Goal: Use online tool/utility: Utilize a website feature to perform a specific function

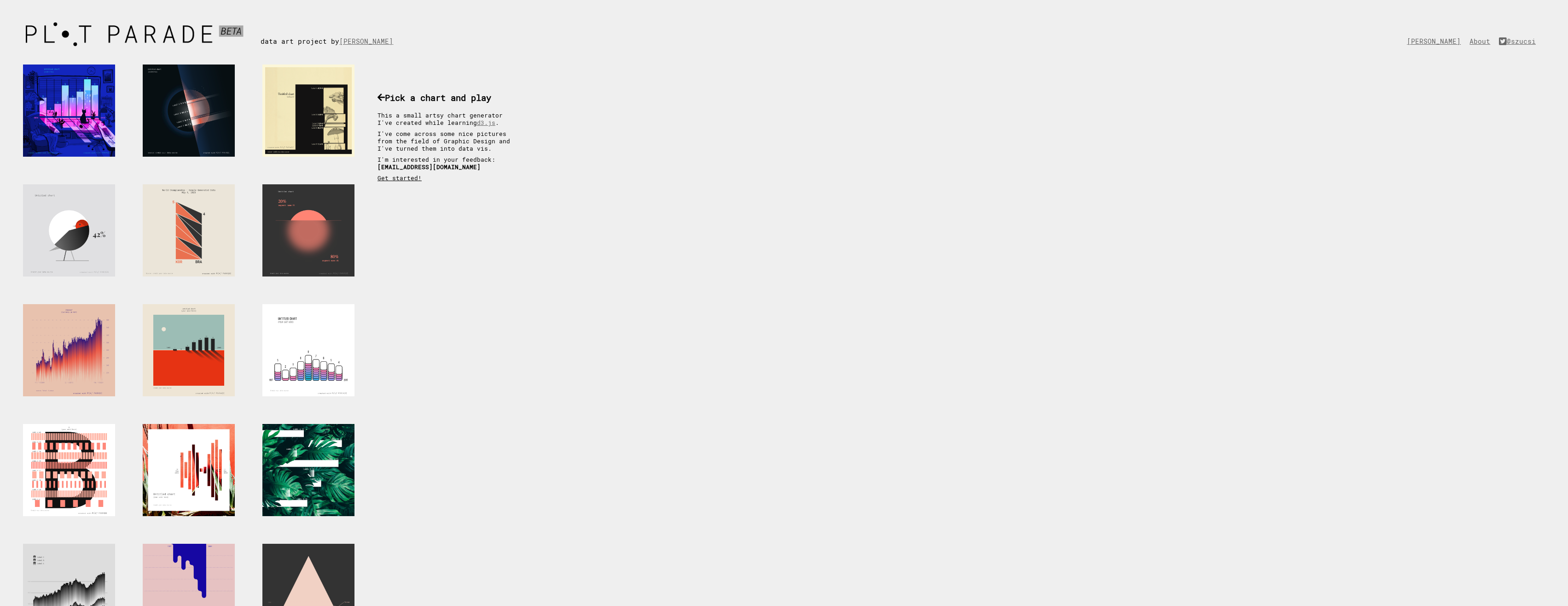
click at [398, 179] on link "Get started!" at bounding box center [399, 178] width 44 height 8
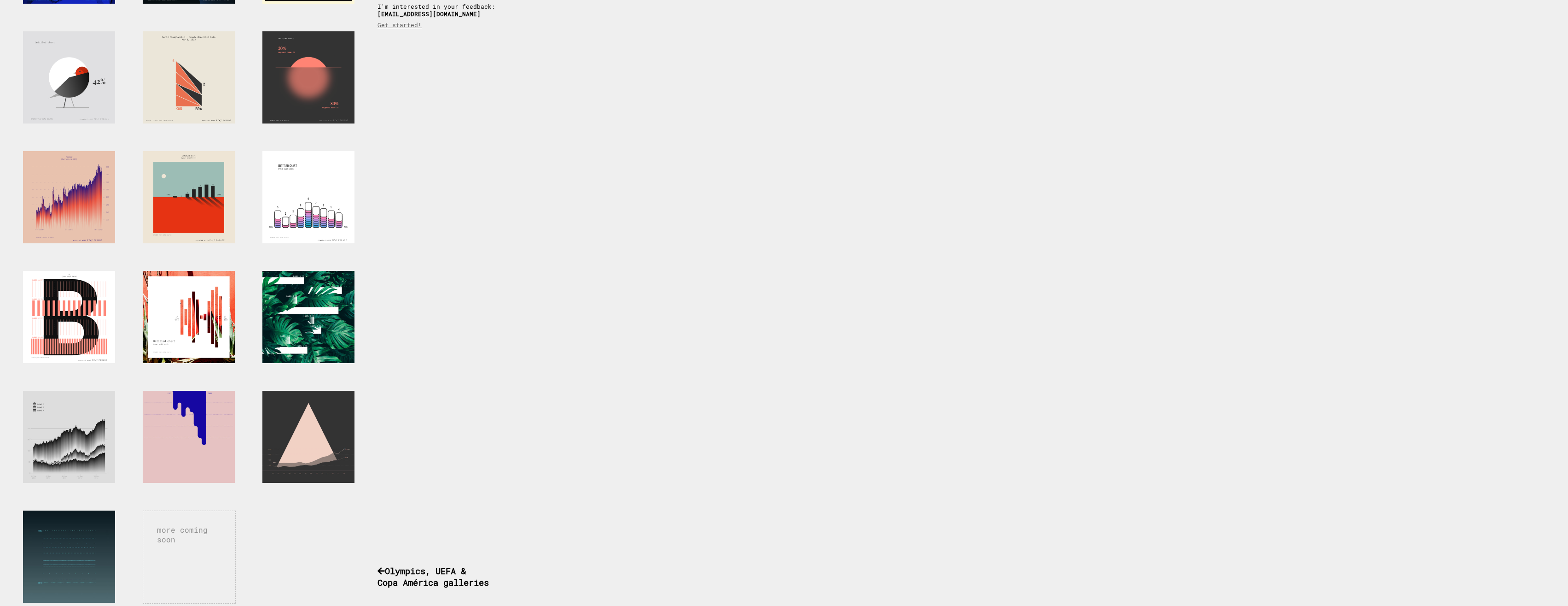
scroll to position [164, 0]
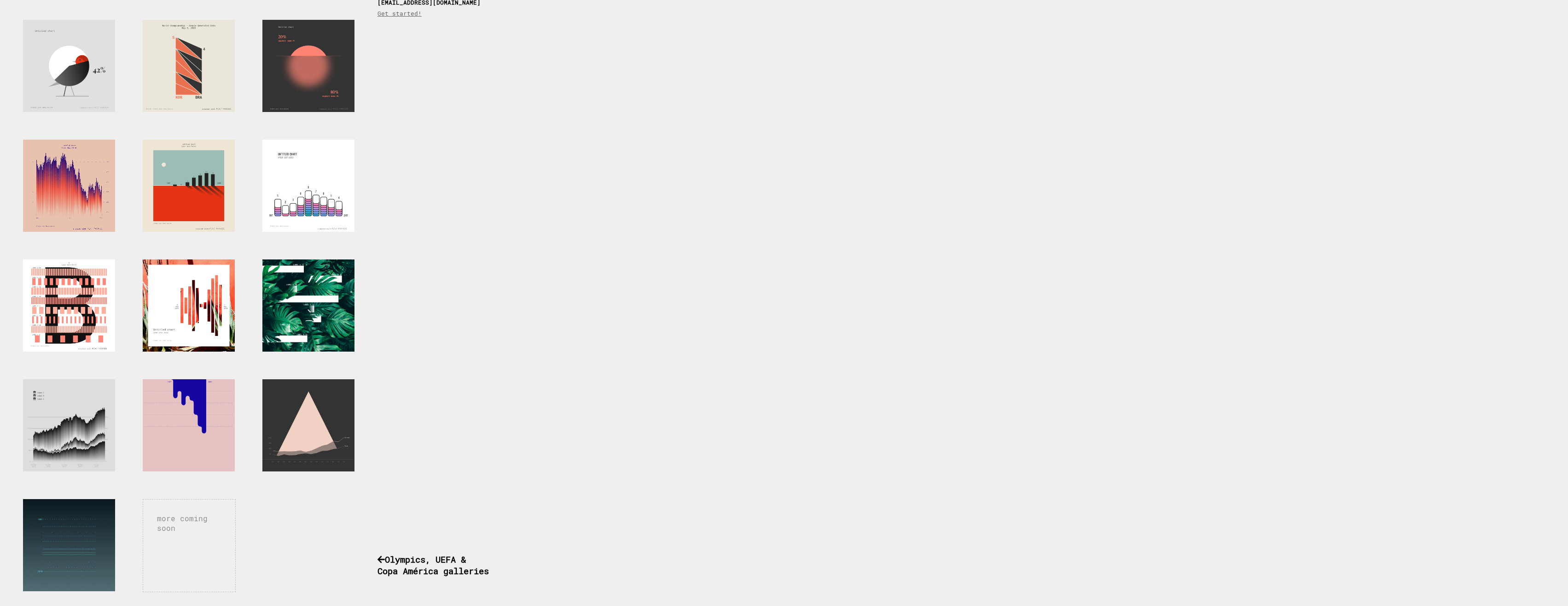
click at [56, 188] on div at bounding box center [69, 186] width 92 height 92
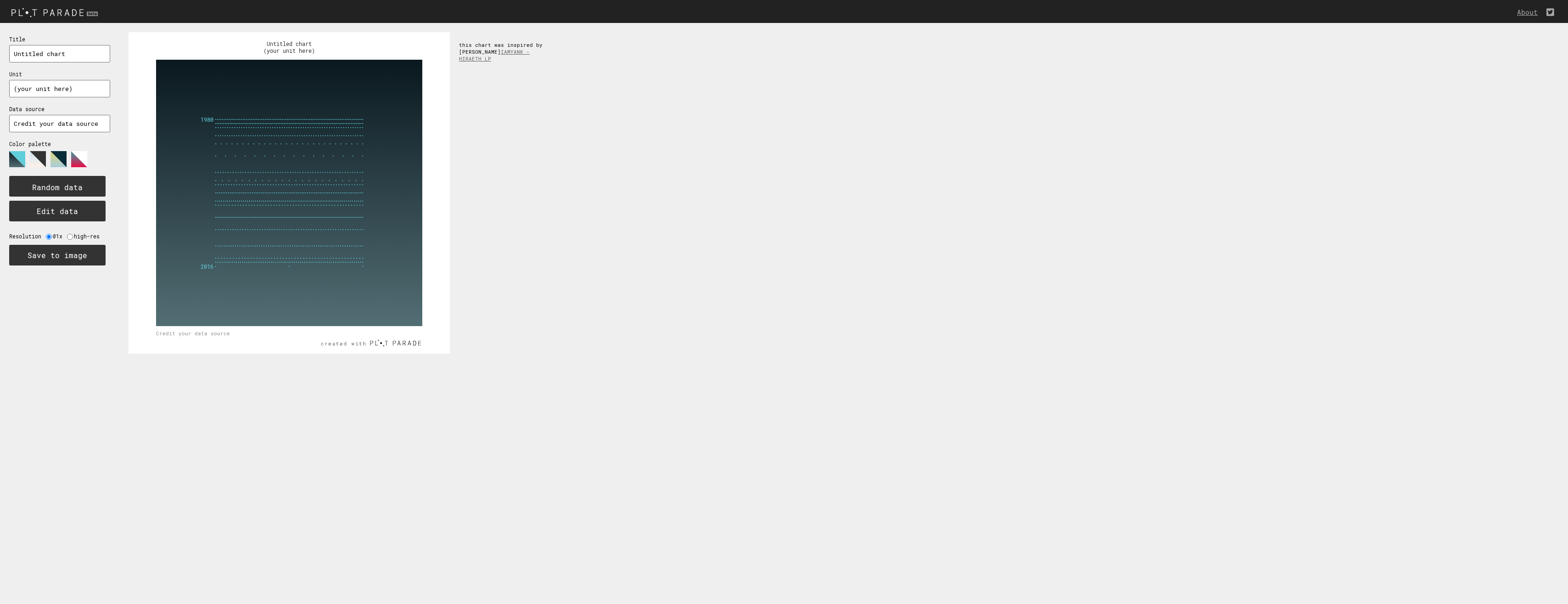
click at [47, 53] on input "text" at bounding box center [60, 54] width 101 height 18
click at [47, 52] on input "text" at bounding box center [60, 54] width 101 height 18
type input "Equity"
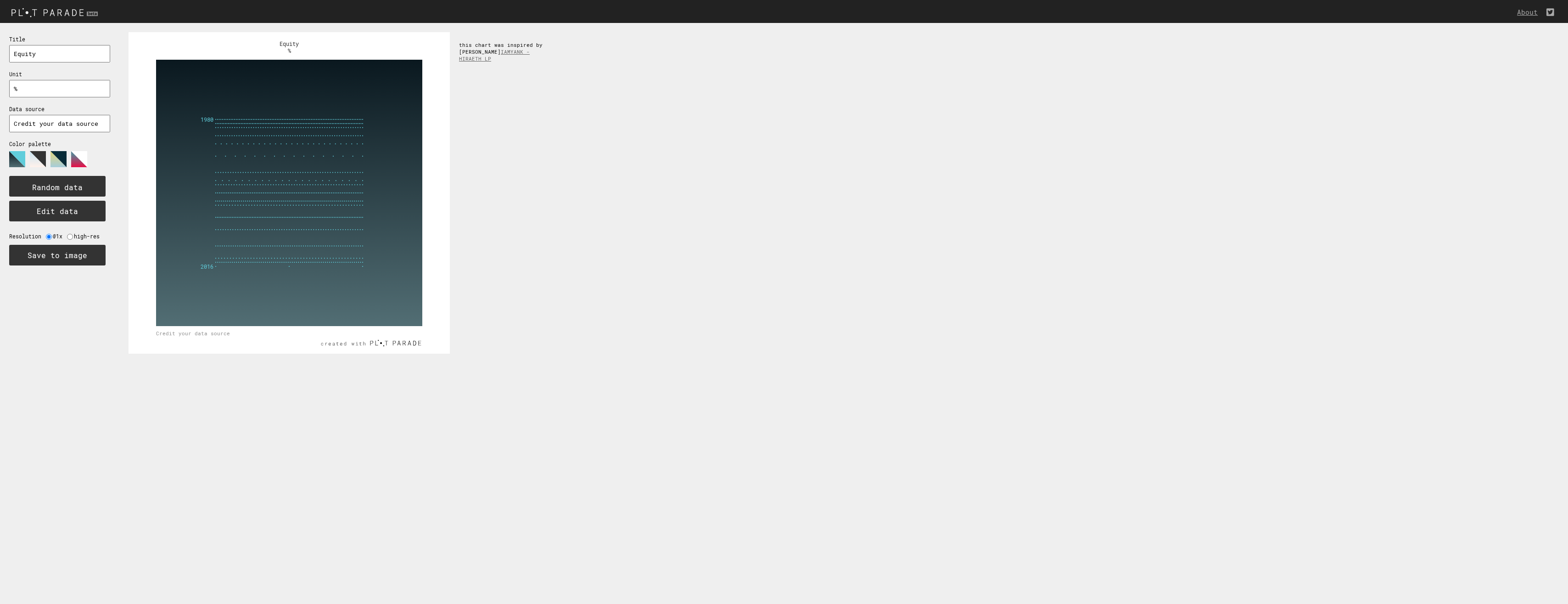
type input "%"
type input "Credit your data source"
click at [65, 208] on button "Edit data" at bounding box center [58, 211] width 97 height 21
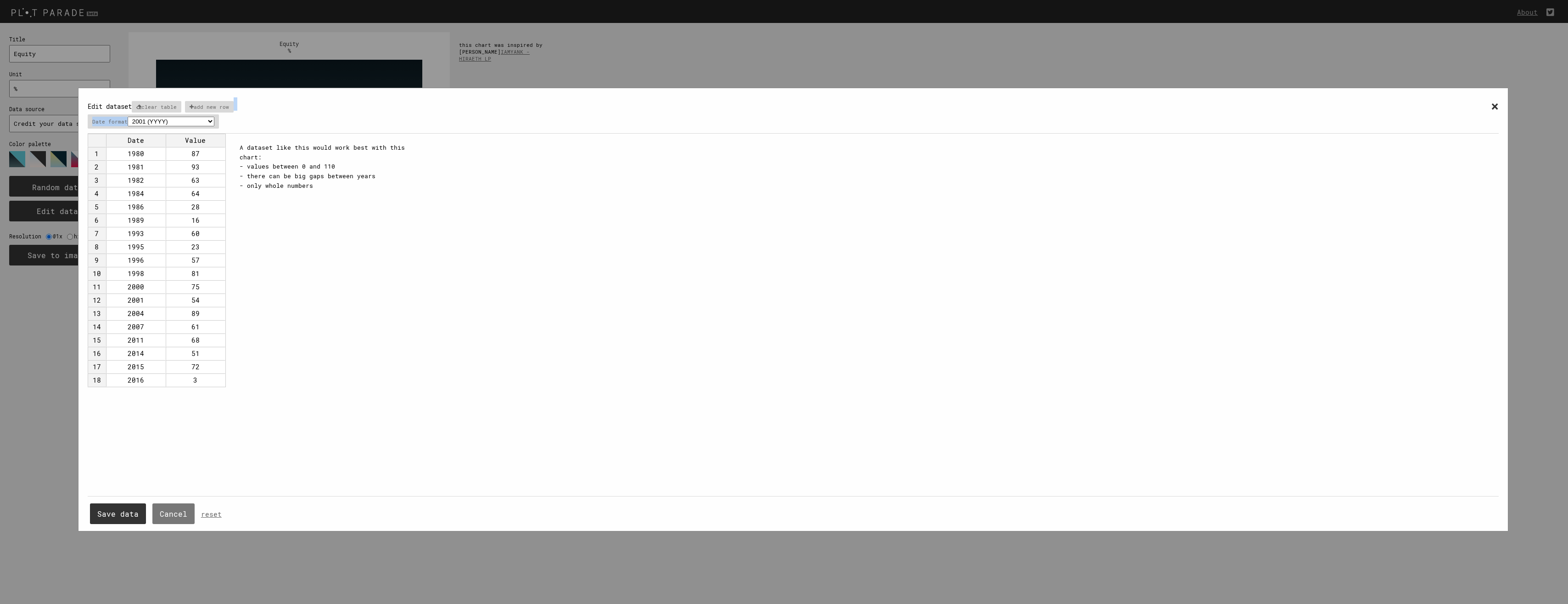
drag, startPoint x: 283, startPoint y: 100, endPoint x: 340, endPoint y: 111, distance: 58.1
click at [340, 111] on div "× Edit dataset clear table add new row Date format 2001 (YYYY) 04/2001 (MM/YYYY…" at bounding box center [793, 115] width 1411 height 36
click at [241, 191] on div "A dataset like this would work best with this chart: - values between 0 and 110…" at bounding box center [331, 166] width 202 height 66
click at [128, 152] on td "1980" at bounding box center [135, 153] width 60 height 13
click at [211, 154] on td "87" at bounding box center [195, 153] width 60 height 13
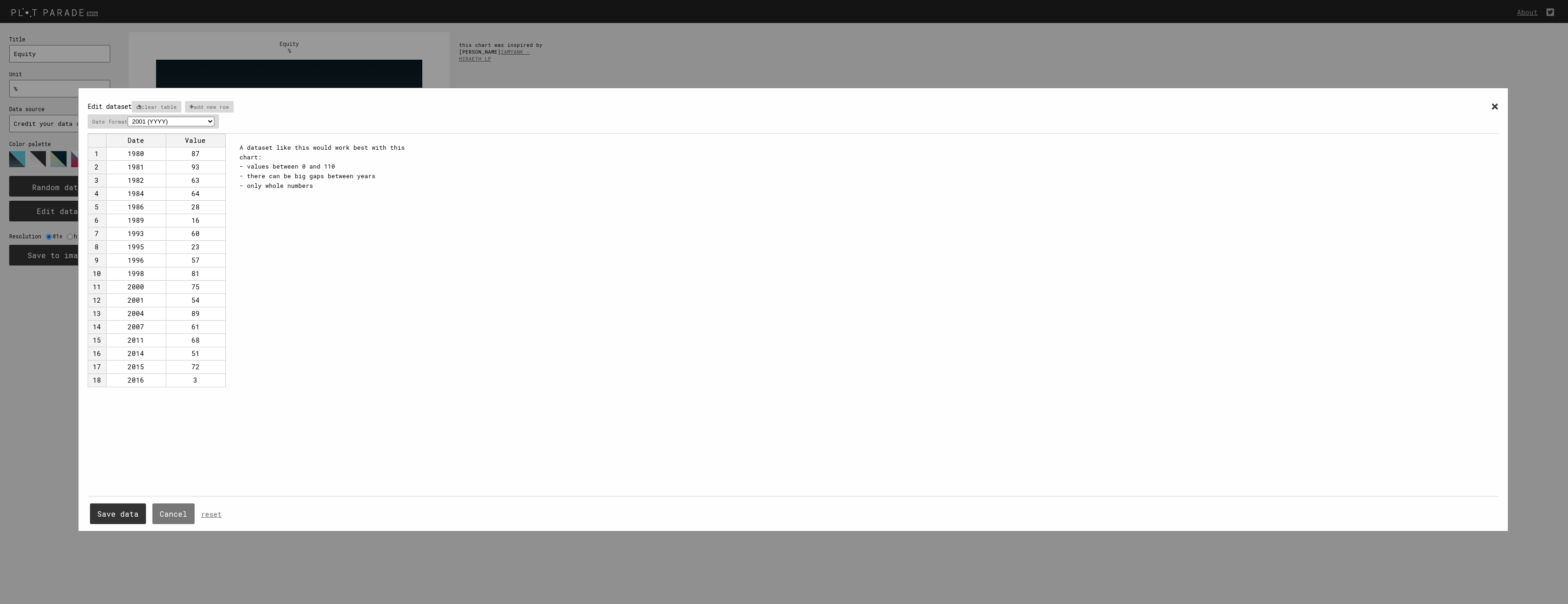
drag, startPoint x: 248, startPoint y: 261, endPoint x: 191, endPoint y: 227, distance: 66.4
click at [248, 260] on div "× Edit dataset clear table add new row Date format 2001 (YYYY) 04/2001 (MM/YYYY…" at bounding box center [793, 314] width 1411 height 433
click at [143, 159] on td "1980" at bounding box center [135, 153] width 60 height 13
type input "2025"
type input "2026"
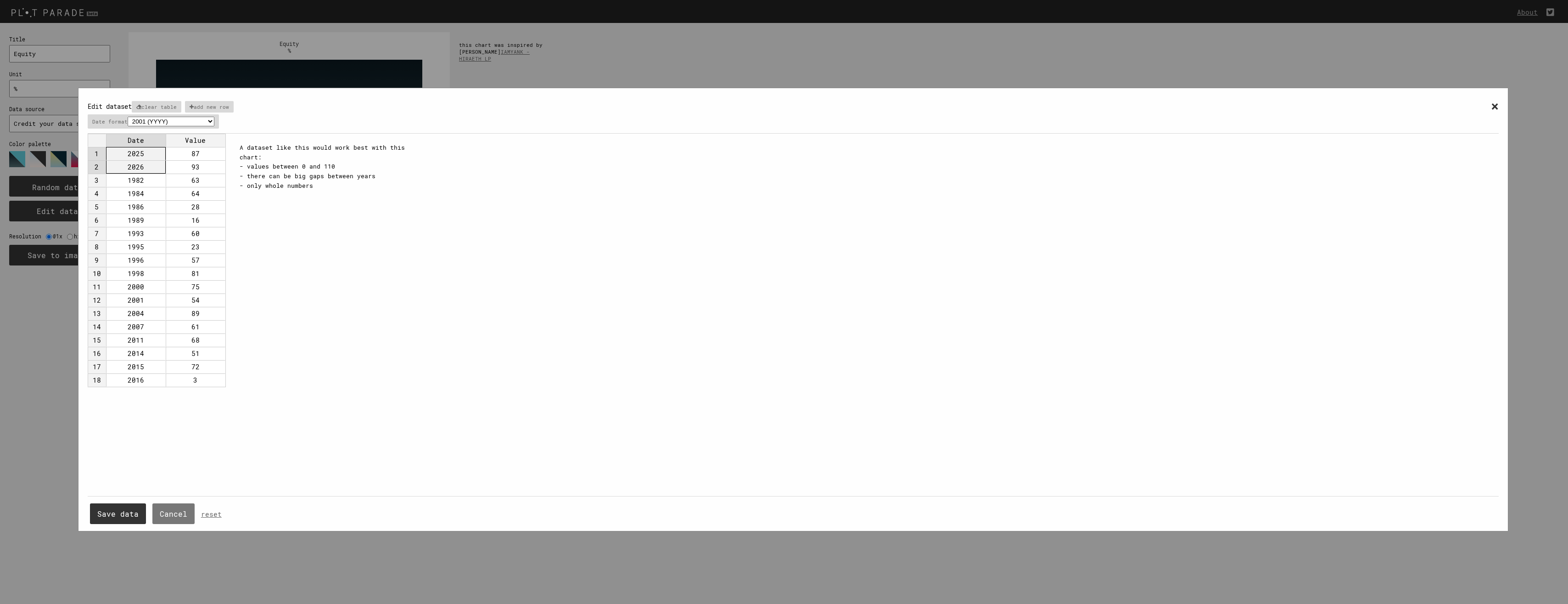
drag, startPoint x: 147, startPoint y: 154, endPoint x: 148, endPoint y: 167, distance: 13.0
click at [148, 168] on tbody "1 2025 87 2 2026 93 3 1982 63 4 1984 64 5 1986 28 6 1989 16 7 1993 60 8 1995 23…" at bounding box center [157, 267] width 138 height 240
click at [155, 179] on td "1982" at bounding box center [135, 180] width 60 height 13
type input "2027"
type input "2028"
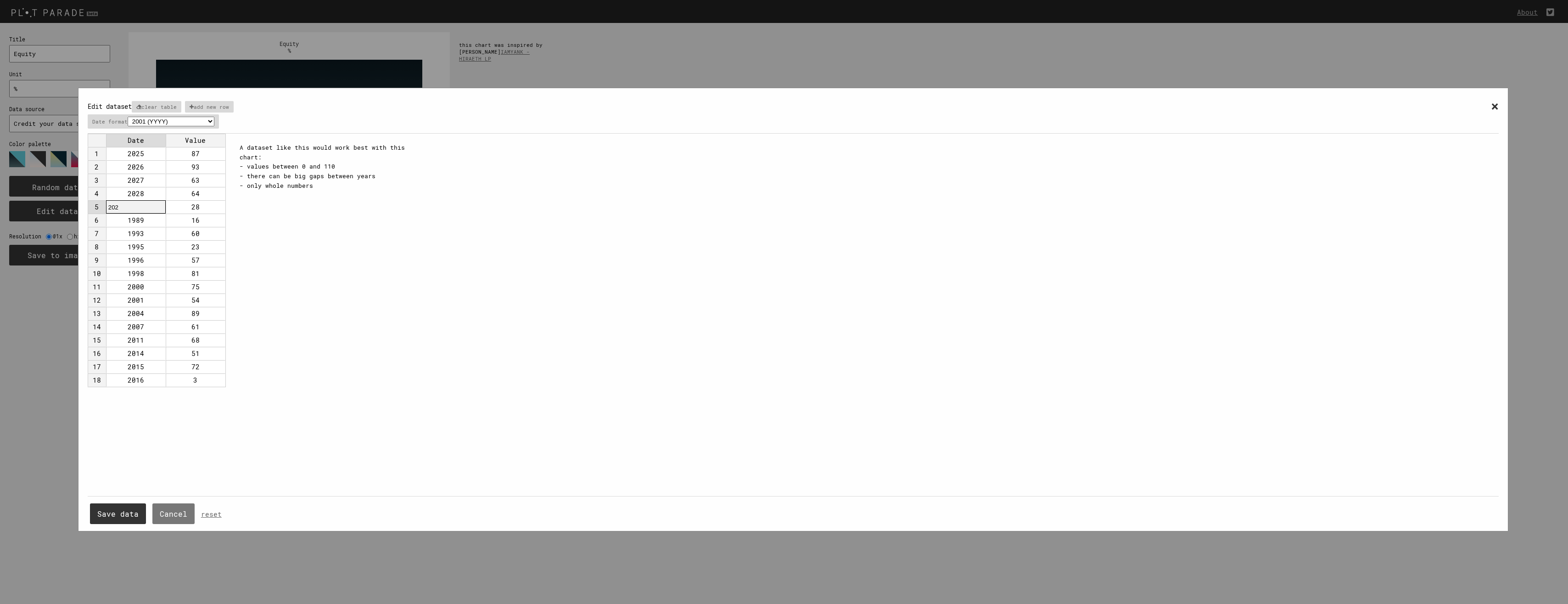
type input "2029"
drag, startPoint x: 150, startPoint y: 221, endPoint x: 137, endPoint y: 391, distance: 170.5
click at [137, 392] on div "Date Value 1 2025 87 2 2026 93 3 2027 63 4 2028 64 5 2029 28 6 1989 16 7 1993 6…" at bounding box center [159, 315] width 143 height 363
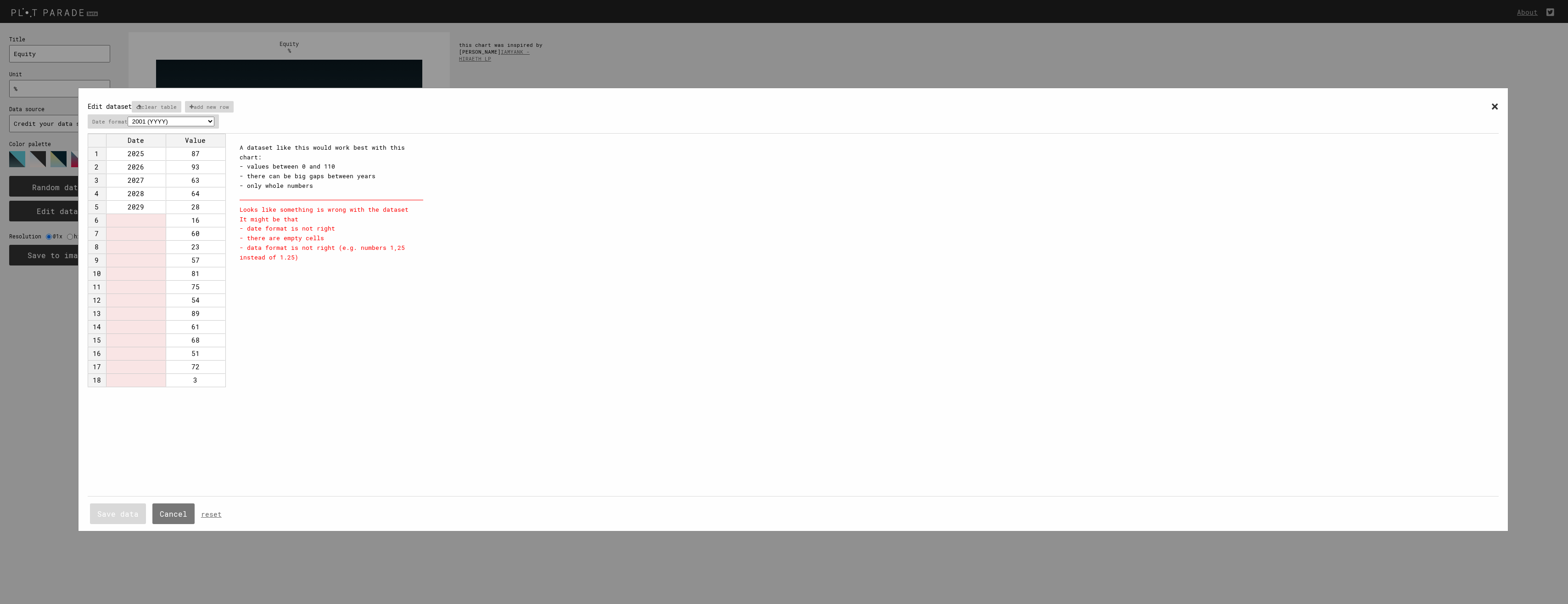
click at [279, 345] on div "× Edit dataset clear table add new row Date format 2001 (YYYY) 04/2001 (MM/YYYY…" at bounding box center [793, 314] width 1411 height 433
click at [98, 376] on td "18" at bounding box center [97, 379] width 18 height 13
click at [97, 379] on td "18" at bounding box center [97, 379] width 18 height 13
click at [194, 119] on select "2001 (YYYY) 04/2001 (MM/YYYY) Apr (within one year, like Jan-Dec) 25/04/2001 (D…" at bounding box center [171, 121] width 87 height 9
click at [129, 117] on select "2001 (YYYY) 04/2001 (MM/YYYY) Apr (within one year, like Jan-Dec) 25/04/2001 (D…" at bounding box center [171, 121] width 87 height 9
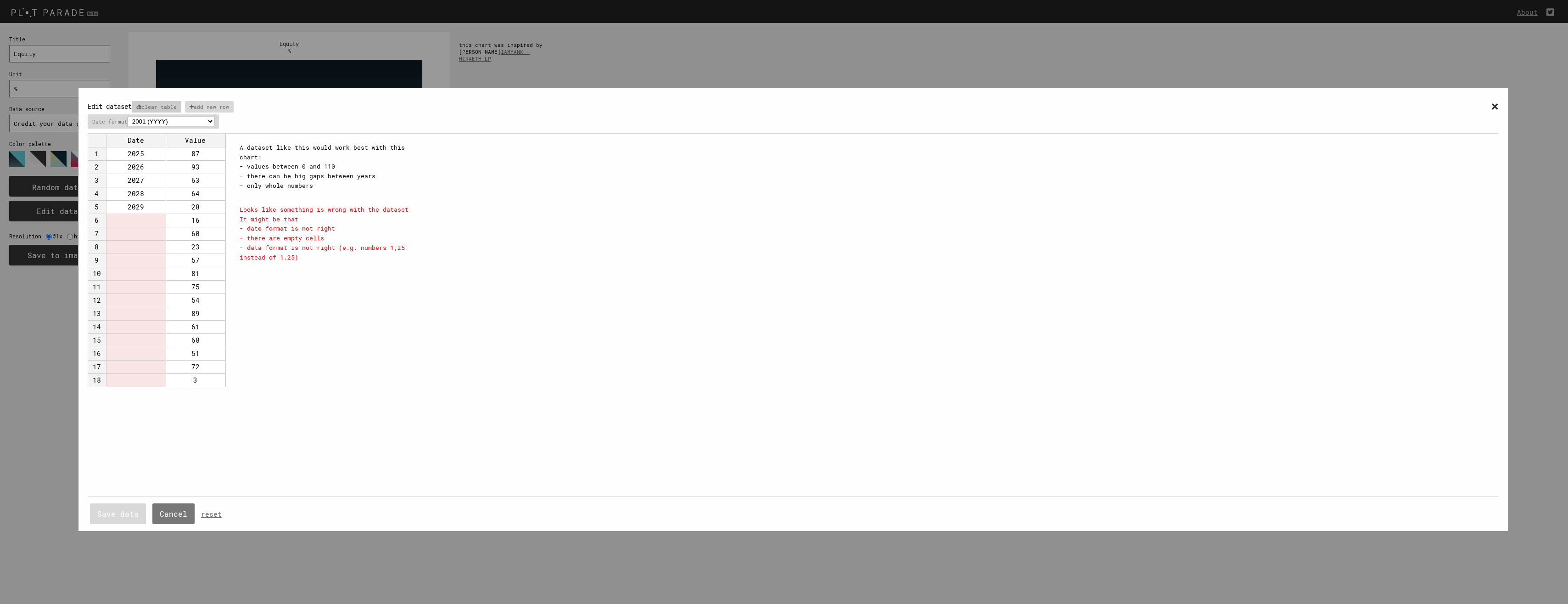
click at [159, 106] on p "clear table" at bounding box center [156, 107] width 50 height 11
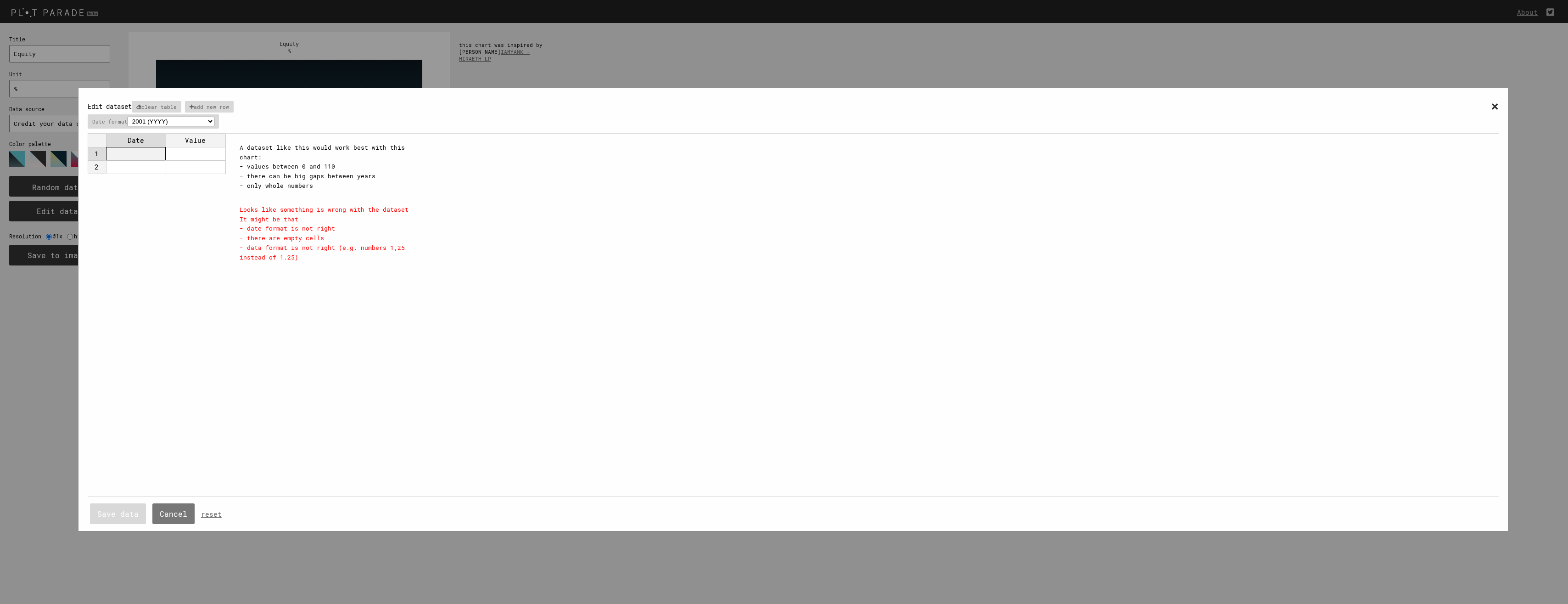
click at [138, 150] on td at bounding box center [135, 153] width 60 height 13
type input "2025"
type input "2026"
type input "2027"
type input "2028"
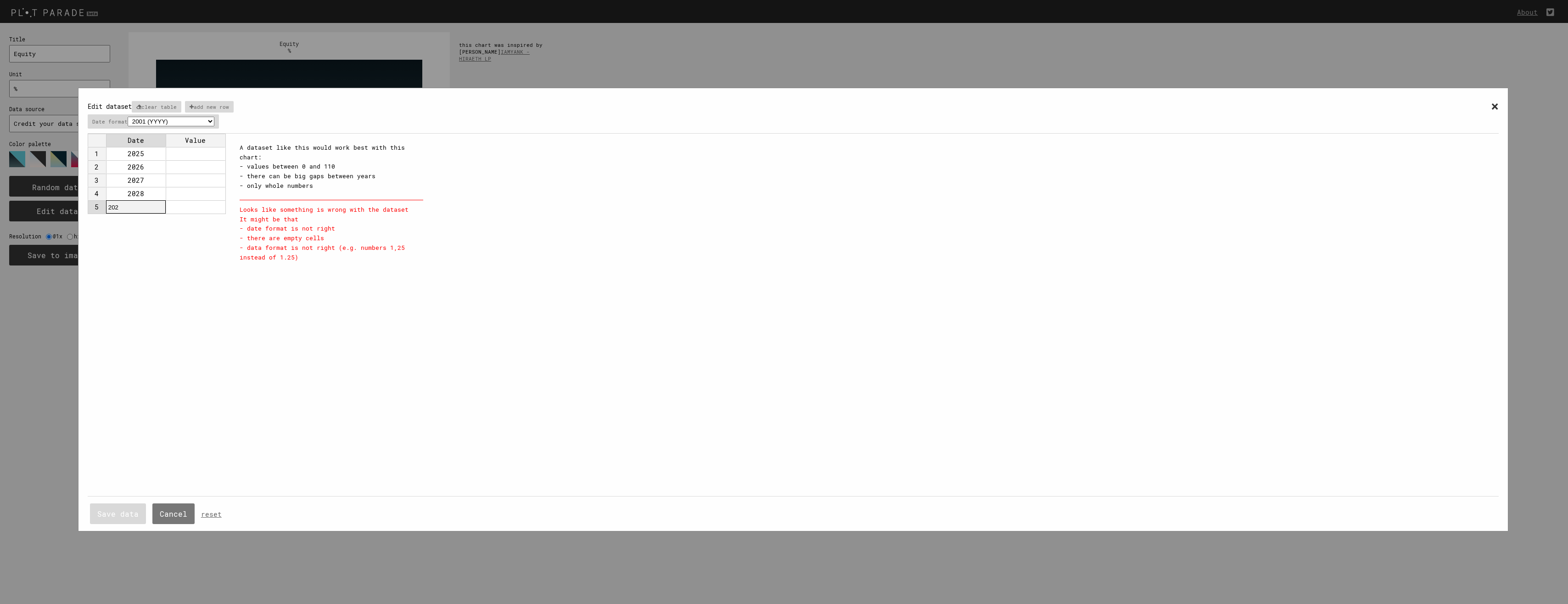
type input "2029"
type input "2030"
click at [204, 150] on td at bounding box center [195, 153] width 60 height 13
type input "1600000"
type input "2600000"
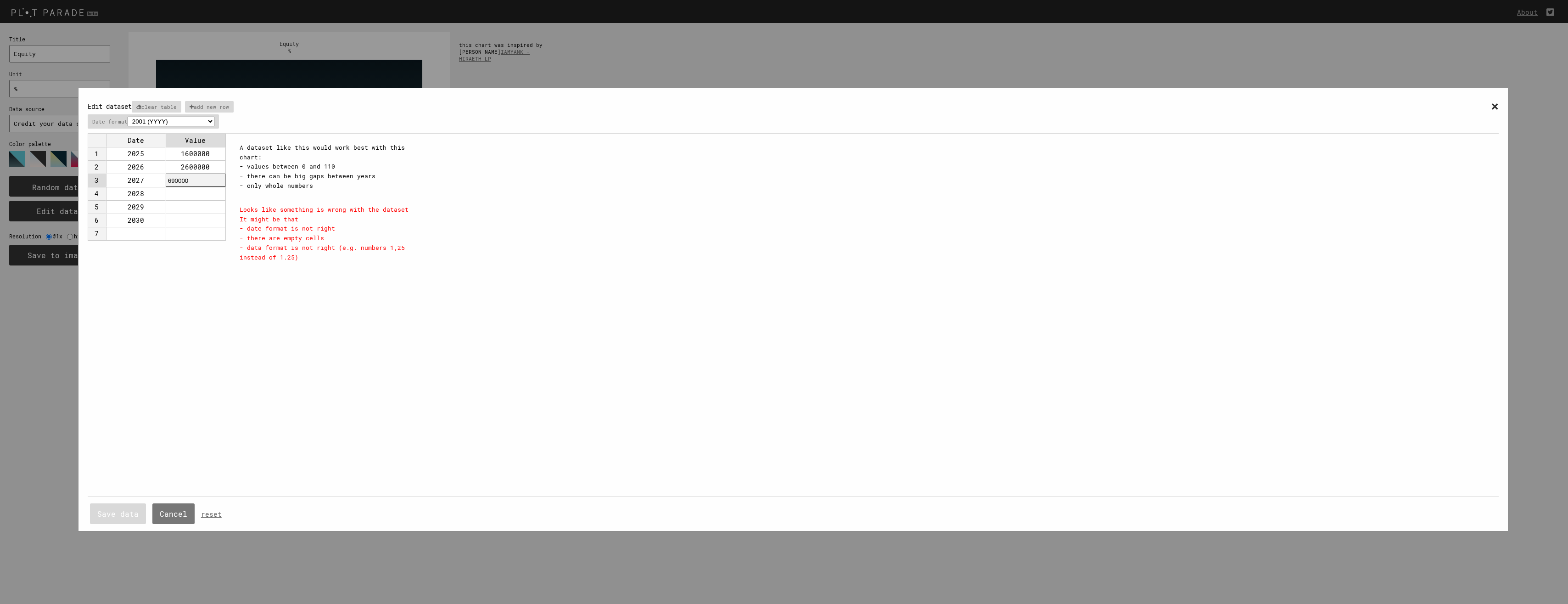
type input "6900000"
type input "10900000"
type input "14000000"
type input "27400000"
click at [196, 328] on div "Date Value 1 2025 1600000 2 2026 2600000 3 2027 6900000 4 2028 10900000 5 2029 …" at bounding box center [159, 315] width 143 height 363
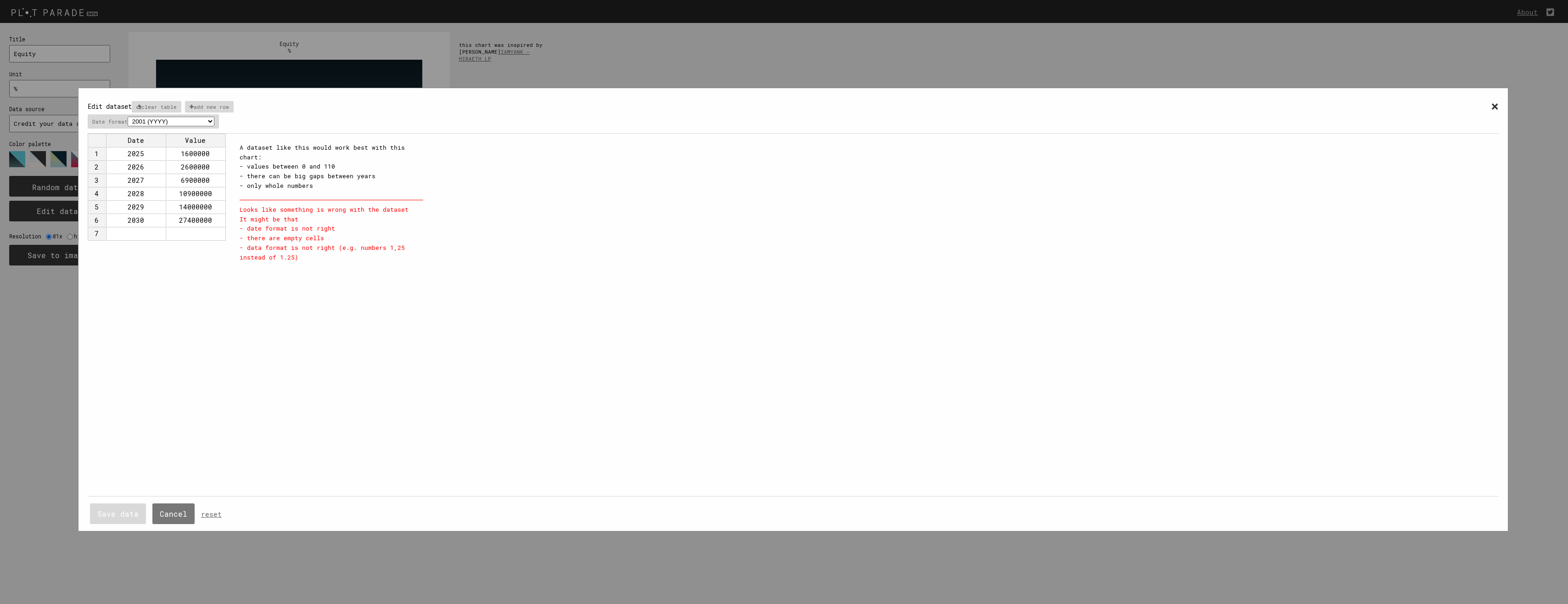
click at [302, 204] on div "Looks like something is wrong with the dataset It might be that - date format i…" at bounding box center [331, 231] width 184 height 63
click at [288, 172] on div "A dataset like this would work best with this chart: - values between 0 and 110…" at bounding box center [331, 167] width 184 height 48
drag, startPoint x: 268, startPoint y: 146, endPoint x: 330, endPoint y: 181, distance: 71.2
click at [330, 181] on div "A dataset like this would work best with this chart: - values between 0 and 110…" at bounding box center [331, 167] width 184 height 48
click at [333, 186] on div "A dataset like this would work best with this chart: - values between 0 and 110…" at bounding box center [331, 167] width 184 height 48
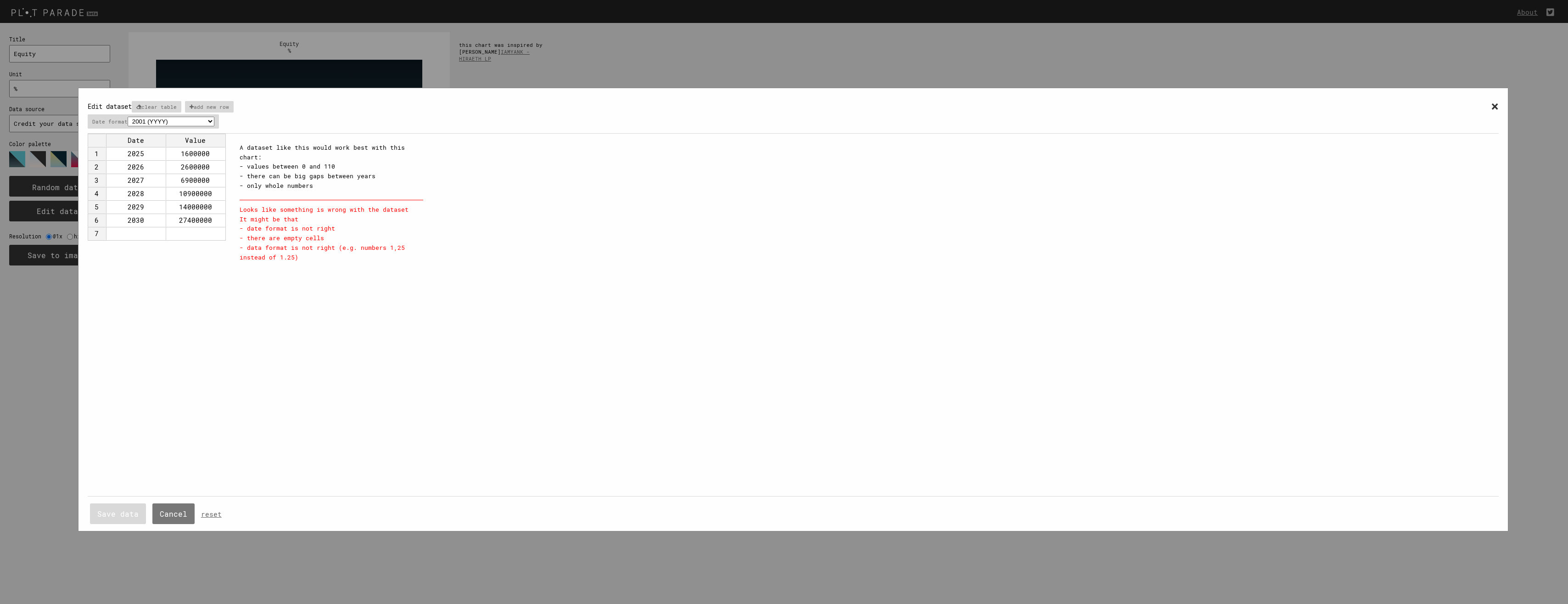
click at [289, 164] on div "A dataset like this would work best with this chart: - values between 0 and 110…" at bounding box center [331, 167] width 184 height 48
drag, startPoint x: 283, startPoint y: 162, endPoint x: 333, endPoint y: 183, distance: 54.2
click at [333, 183] on div "A dataset like this would work best with this chart: - values between 0 and 110…" at bounding box center [331, 167] width 184 height 48
click at [326, 183] on div "A dataset like this would work best with this chart: - values between 0 and 110…" at bounding box center [331, 167] width 184 height 48
drag, startPoint x: 296, startPoint y: 179, endPoint x: 319, endPoint y: 186, distance: 24.0
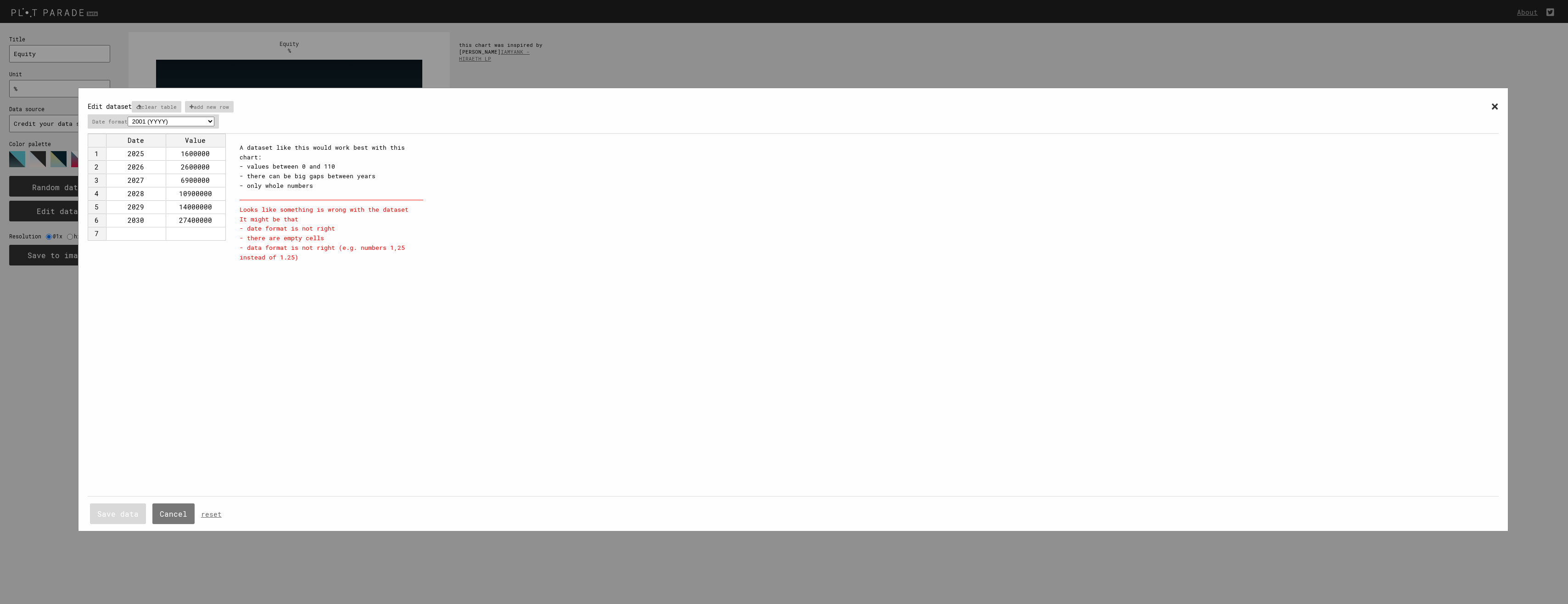
click at [319, 186] on div "A dataset like this would work best with this chart: - values between 0 and 110…" at bounding box center [331, 167] width 184 height 48
click at [328, 186] on div "A dataset like this would work best with this chart: - values between 0 and 110…" at bounding box center [331, 167] width 184 height 48
click at [333, 188] on div "A dataset like this would work best with this chart: - values between 0 and 110…" at bounding box center [331, 167] width 184 height 48
click at [235, 292] on div "× Edit dataset clear table add new row Date format 2001 (YYYY) 04/2001 (MM/YYYY…" at bounding box center [793, 314] width 1411 height 433
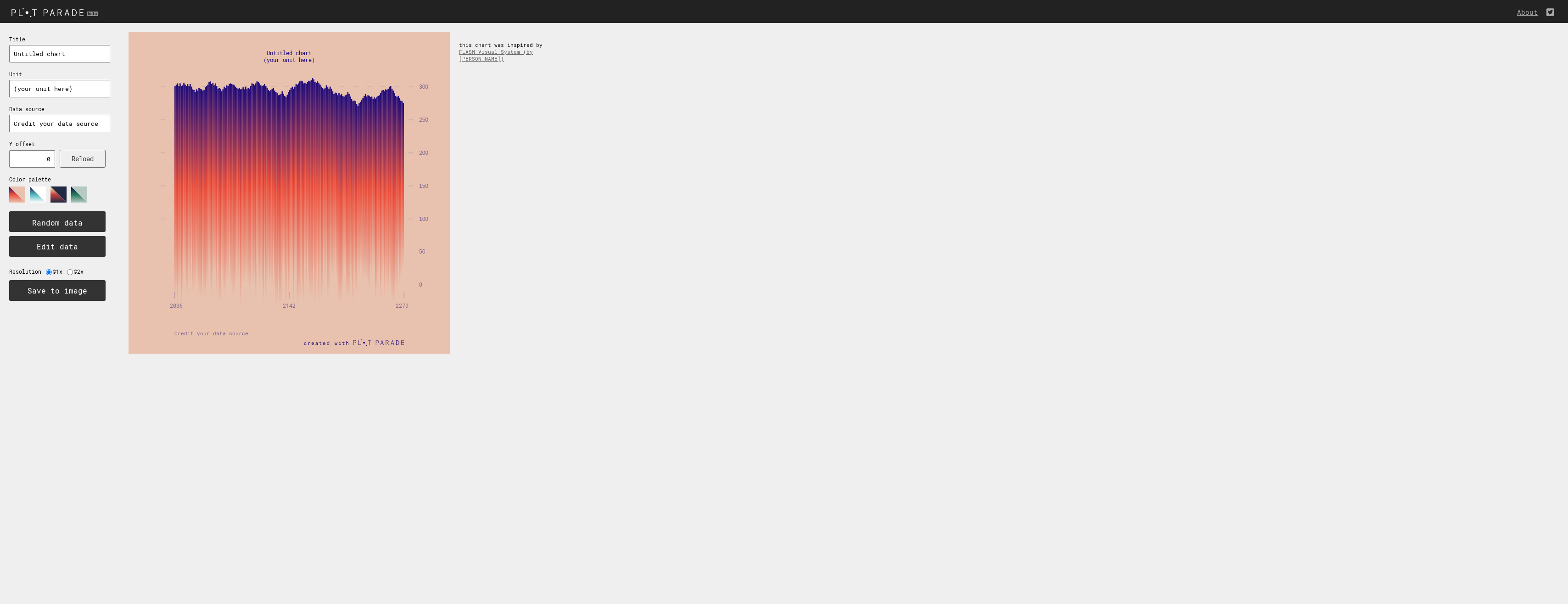
click at [558, 194] on div "0 50 100 150 200 250 300 2006 2142 2279 Untitled chart (your unit here) Credit …" at bounding box center [844, 193] width 1449 height 340
click at [29, 194] on icon at bounding box center [55, 198] width 92 height 23
click at [37, 196] on polygon at bounding box center [38, 194] width 16 height 16
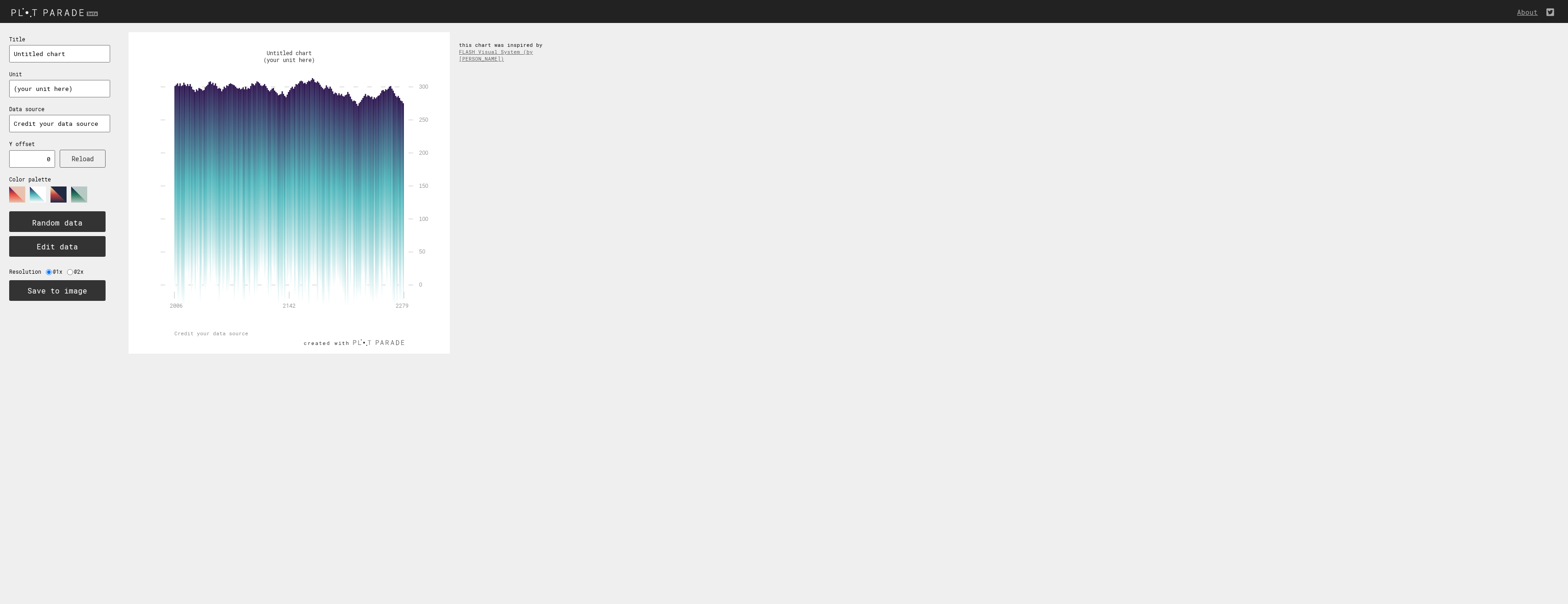
click at [60, 196] on polygon at bounding box center [59, 194] width 16 height 16
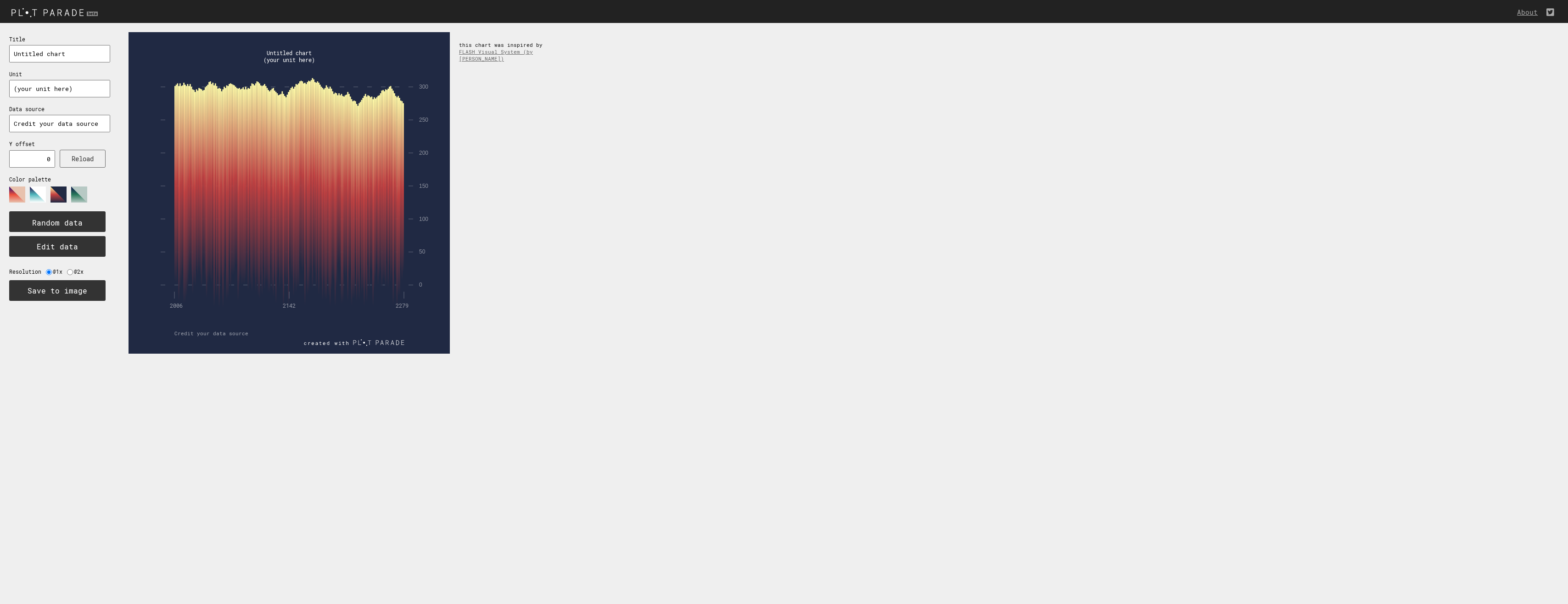
click at [76, 196] on polygon at bounding box center [79, 194] width 16 height 16
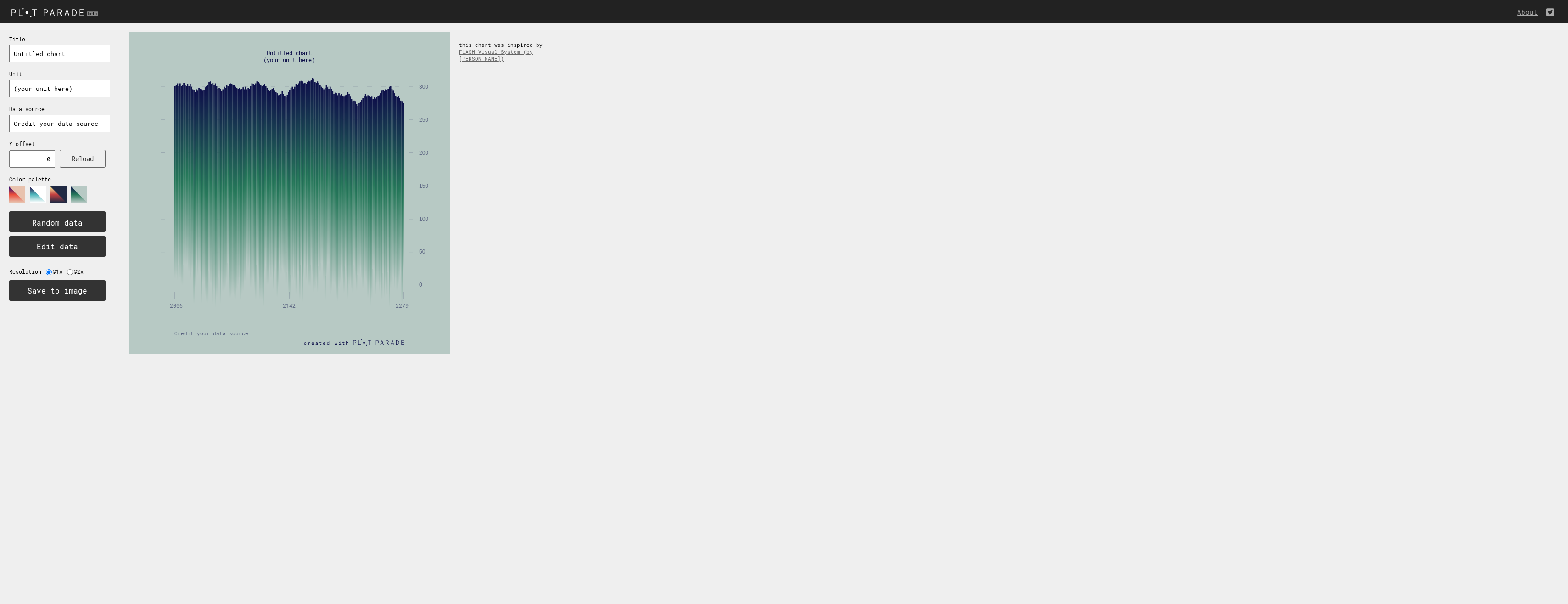
click at [61, 194] on polygon at bounding box center [59, 194] width 16 height 16
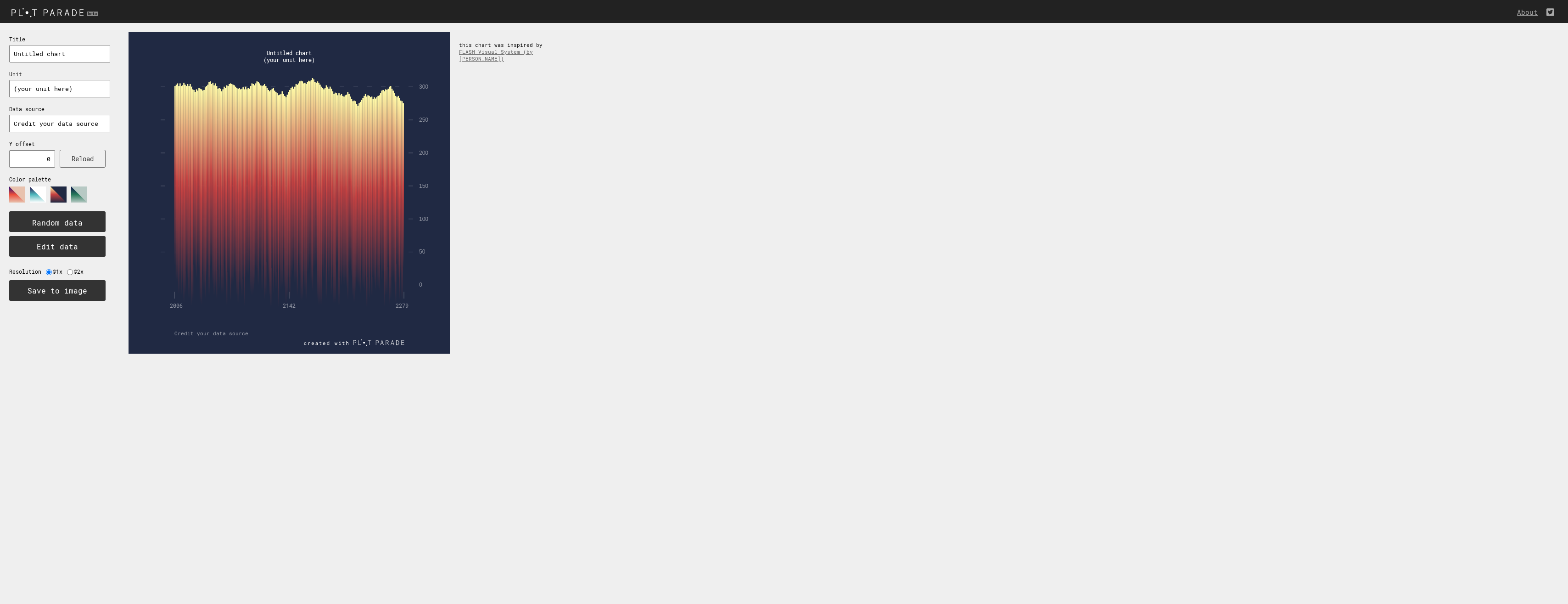
click at [30, 193] on polygon at bounding box center [38, 194] width 16 height 16
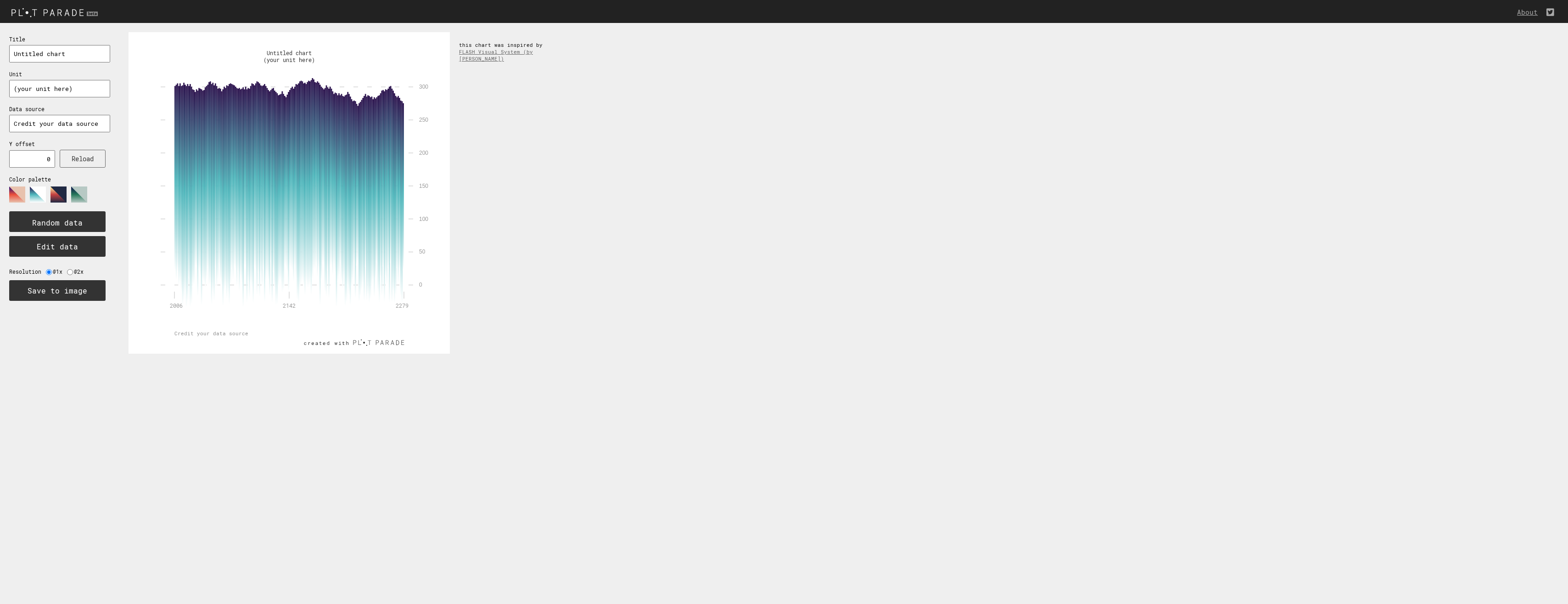
click at [15, 195] on polygon at bounding box center [18, 194] width 16 height 16
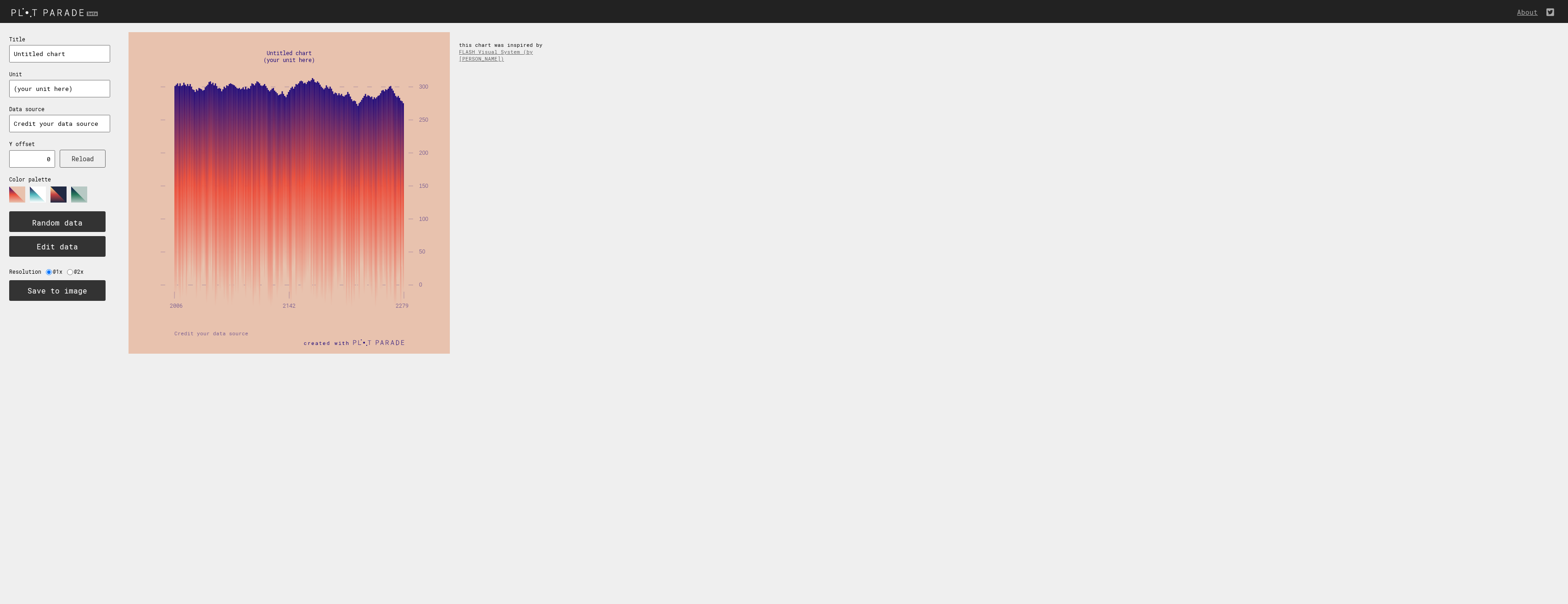
click at [38, 191] on polygon at bounding box center [38, 194] width 16 height 16
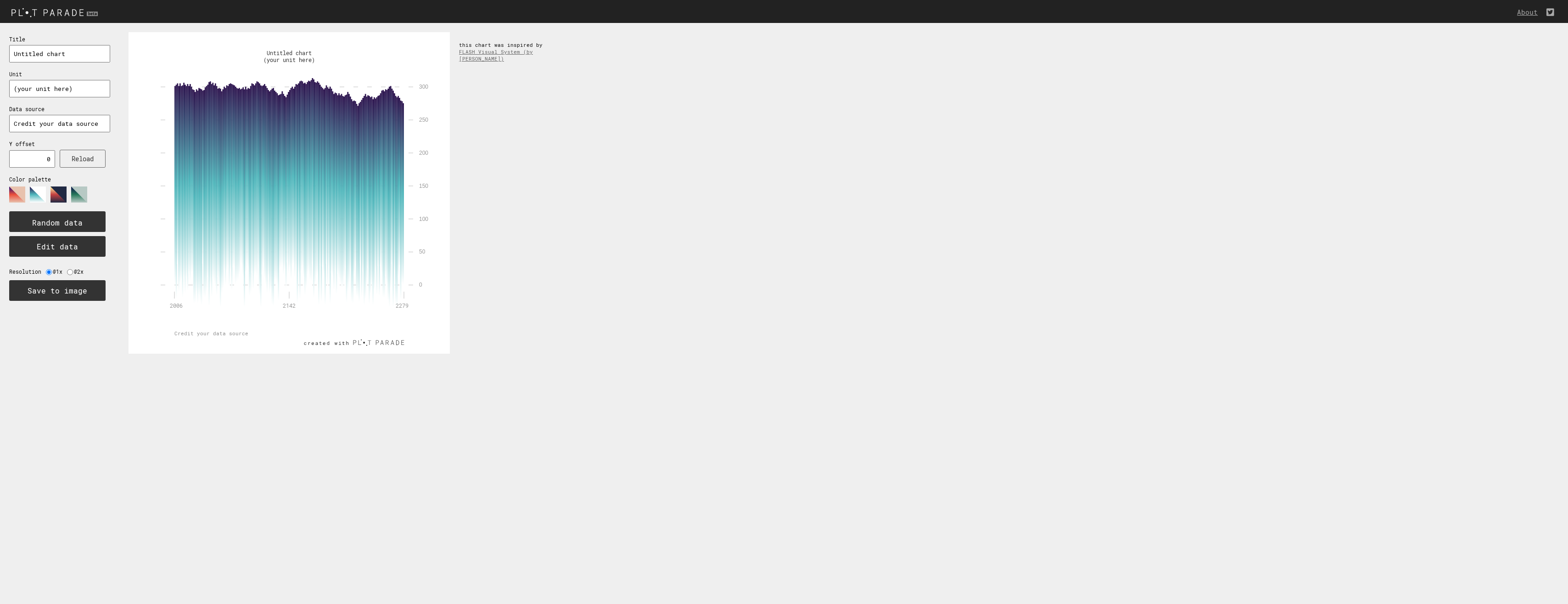
click at [22, 196] on polygon at bounding box center [18, 194] width 16 height 16
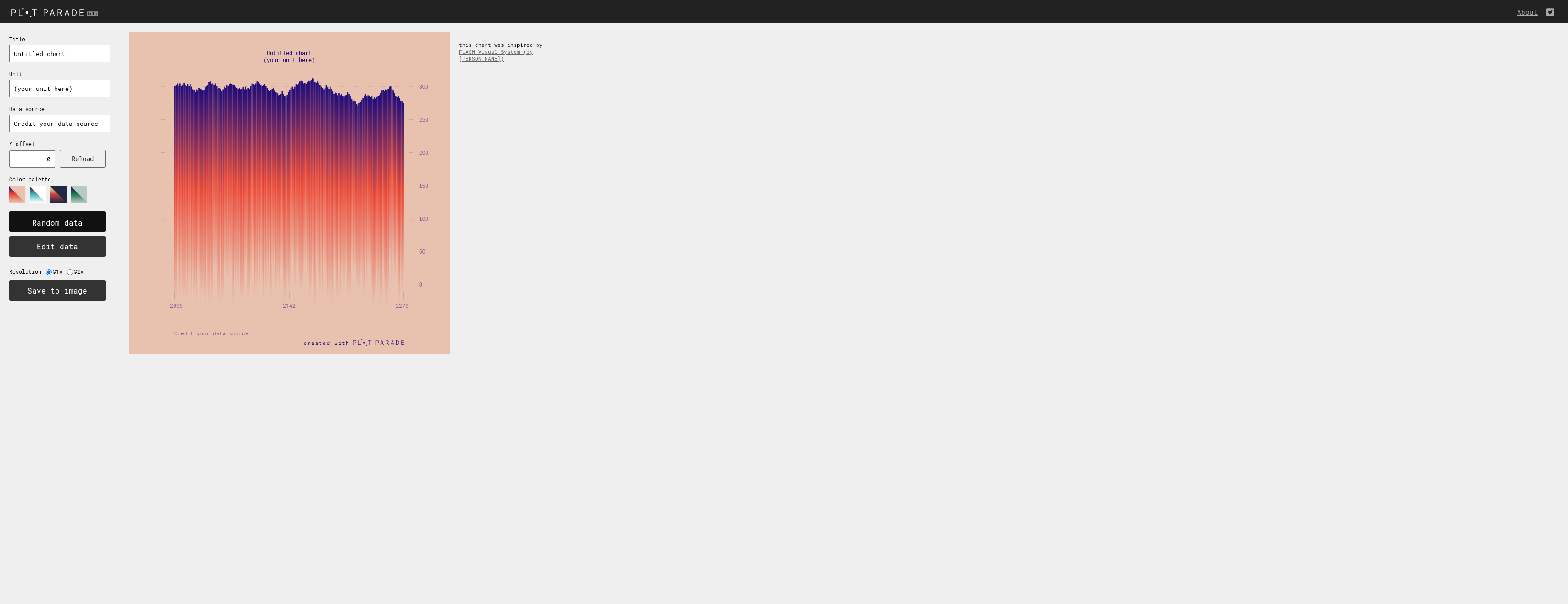
click at [56, 219] on text "Random data" at bounding box center [57, 222] width 51 height 9
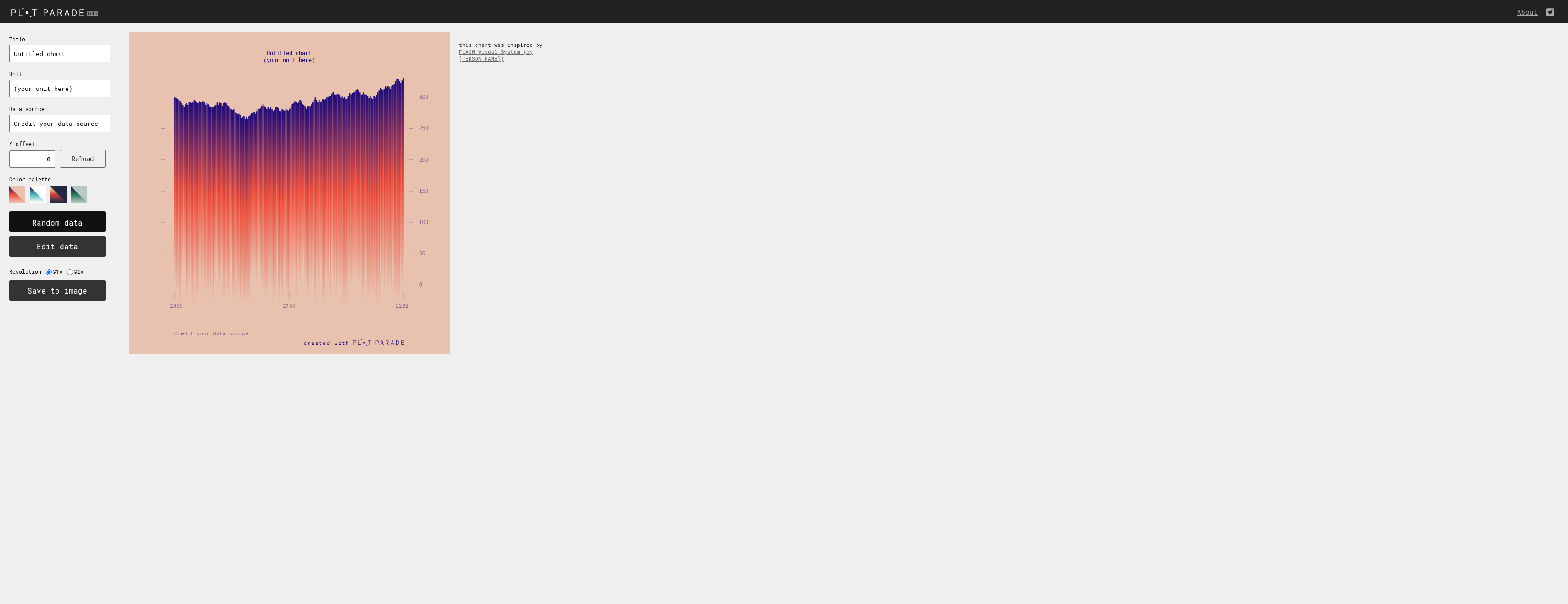
click at [56, 219] on text "Random data" at bounding box center [57, 222] width 51 height 9
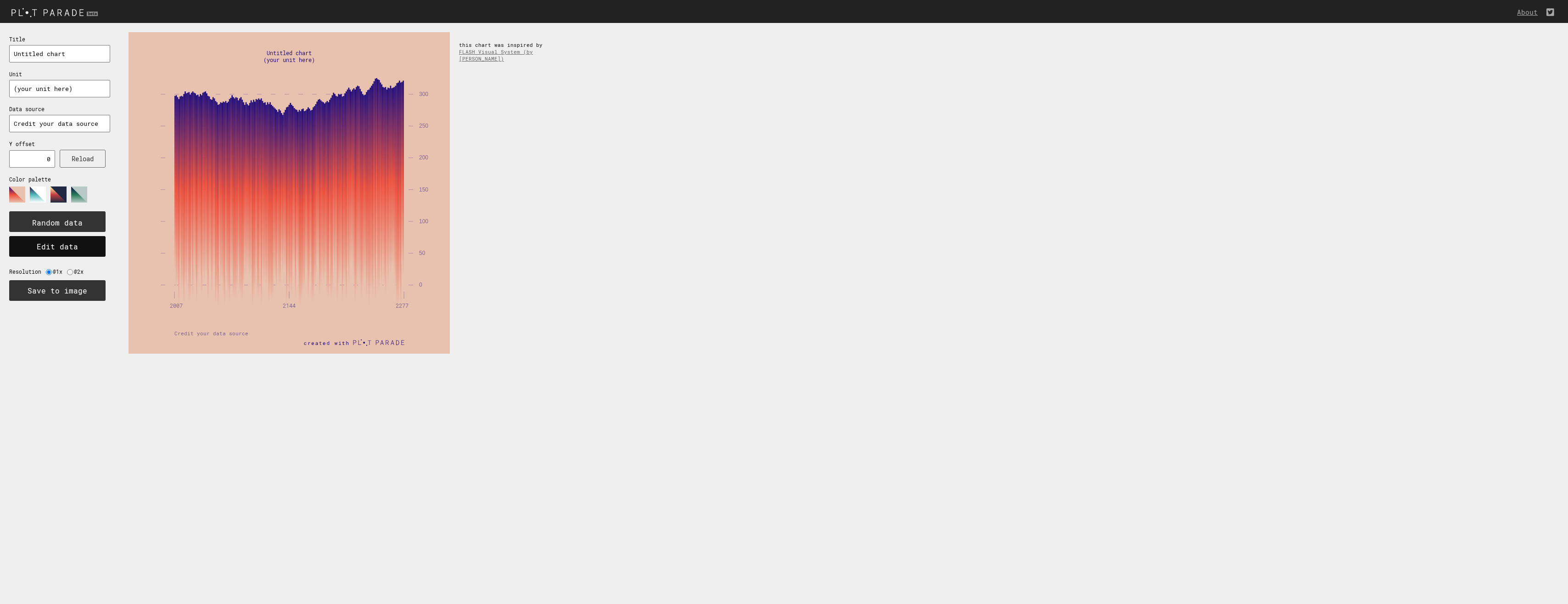
click at [65, 249] on button "Edit data" at bounding box center [58, 246] width 97 height 21
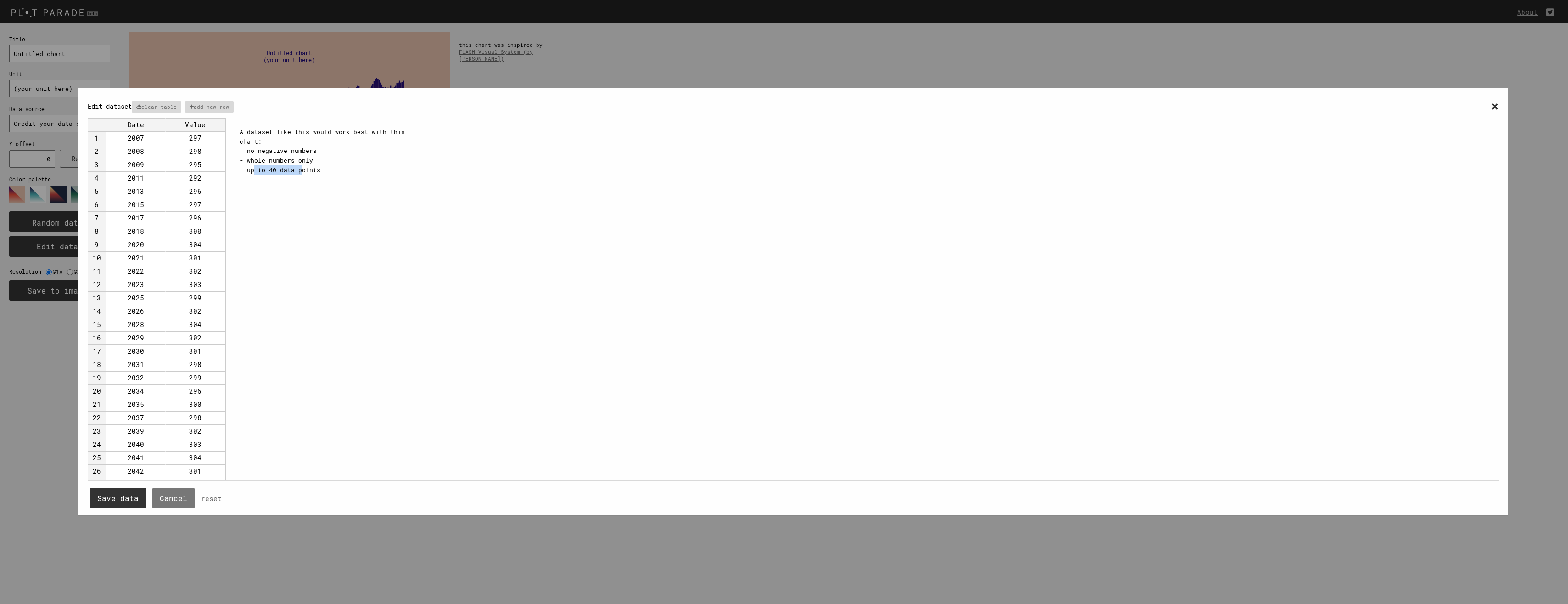
drag, startPoint x: 253, startPoint y: 172, endPoint x: 300, endPoint y: 172, distance: 47.0
click at [300, 172] on div "A dataset like this would work best with this chart: - no negative numbers - wh…" at bounding box center [331, 151] width 184 height 48
click at [259, 156] on div "A dataset like this would work best with this chart: - no negative numbers - wh…" at bounding box center [331, 151] width 184 height 48
drag, startPoint x: 258, startPoint y: 159, endPoint x: 295, endPoint y: 162, distance: 37.1
click at [295, 162] on div "A dataset like this would work best with this chart: - no negative numbers - wh…" at bounding box center [331, 151] width 184 height 48
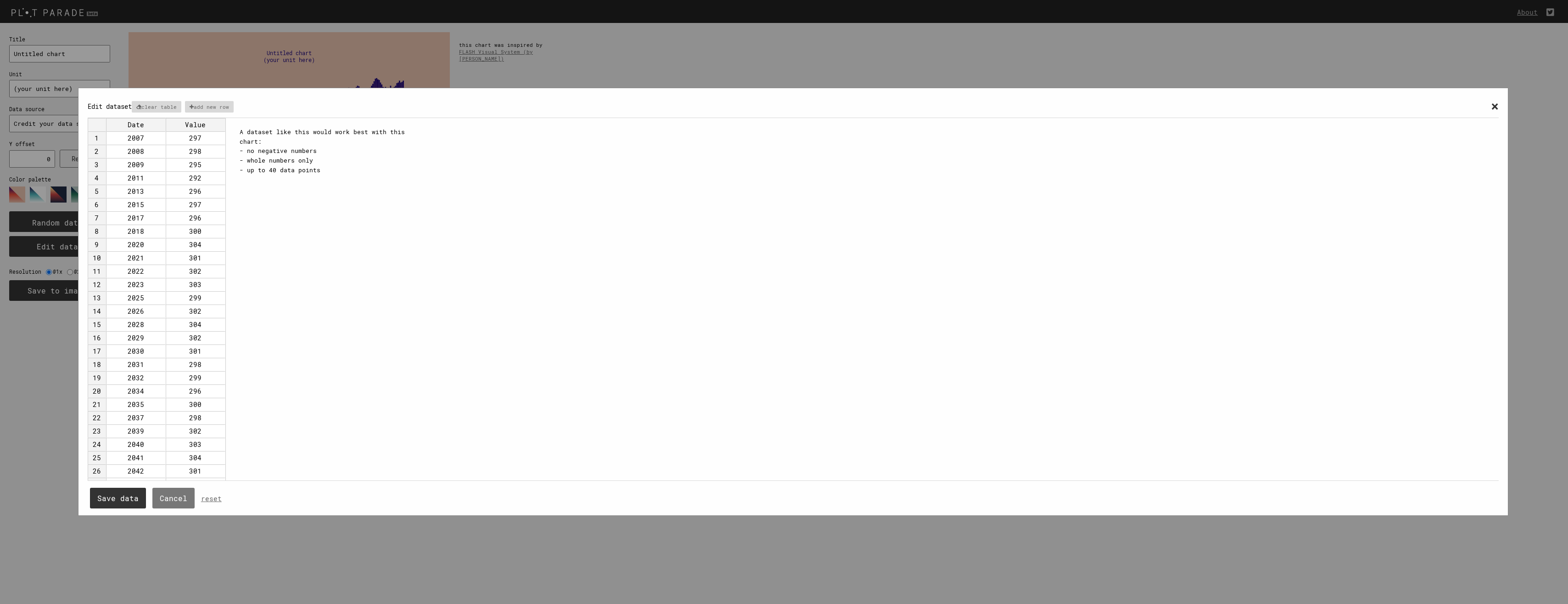
click at [270, 150] on div "A dataset like this would work best with this chart: - no negative numbers - wh…" at bounding box center [331, 151] width 184 height 48
drag, startPoint x: 268, startPoint y: 151, endPoint x: 277, endPoint y: 151, distance: 9.0
click at [277, 151] on div "A dataset like this would work best with this chart: - no negative numbers - wh…" at bounding box center [331, 151] width 184 height 48
click at [195, 140] on td "297" at bounding box center [195, 137] width 60 height 13
type input "20200000"
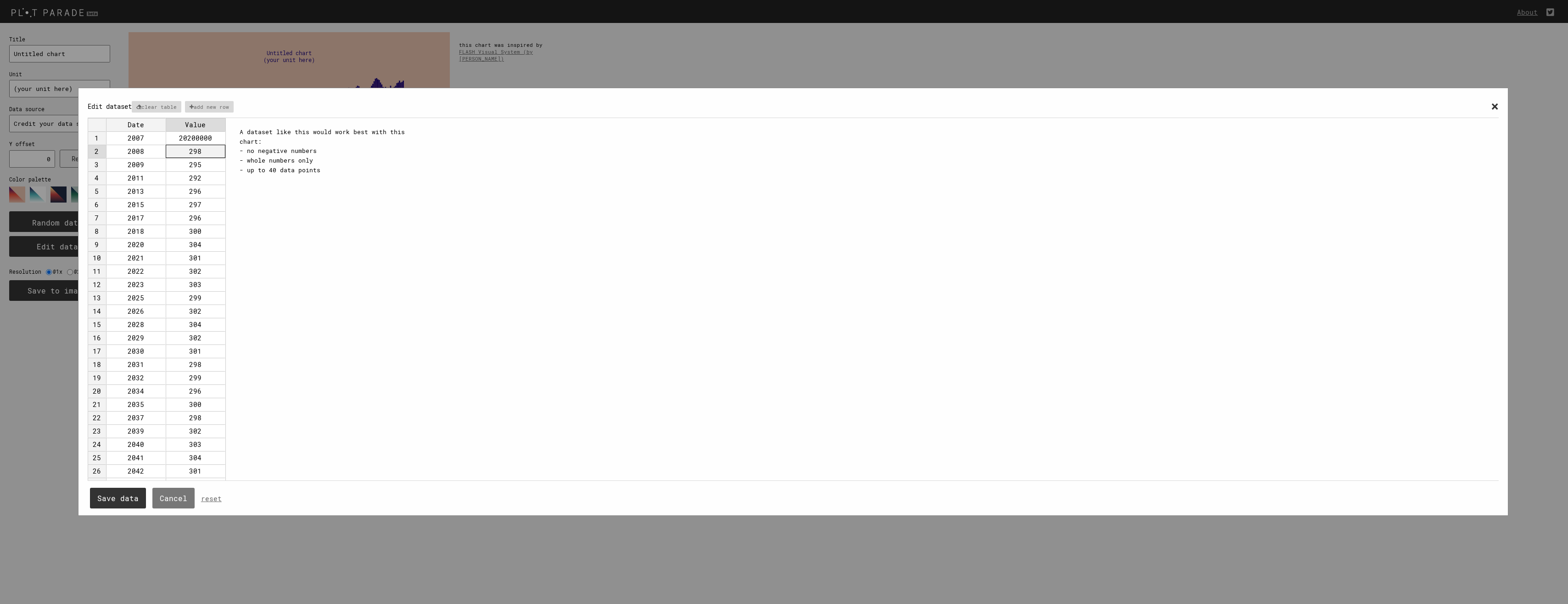
click at [208, 136] on td "20200000" at bounding box center [195, 137] width 60 height 13
drag, startPoint x: 223, startPoint y: 144, endPoint x: 221, endPoint y: 151, distance: 7.3
click at [221, 151] on td "298" at bounding box center [195, 151] width 60 height 13
click at [217, 138] on td "20200000" at bounding box center [195, 137] width 60 height 13
type textarea "20200000"
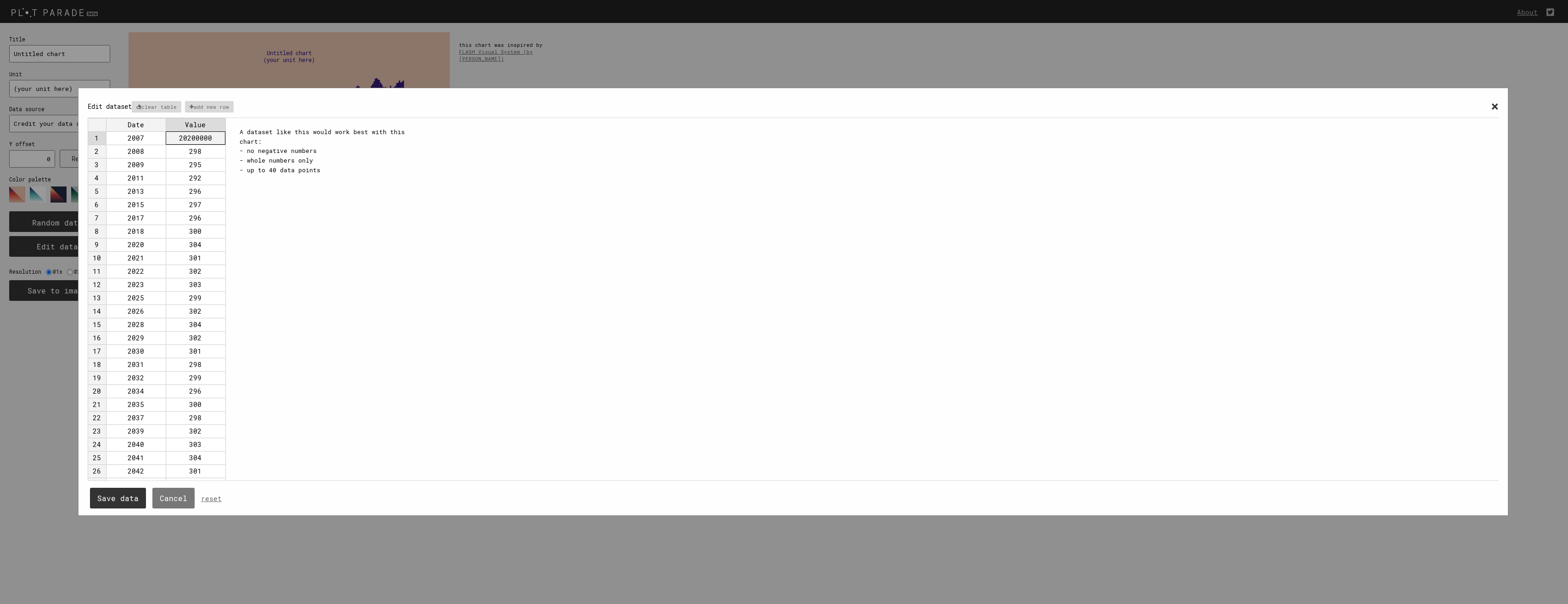
click at [186, 235] on td "300" at bounding box center [195, 231] width 60 height 13
click at [201, 291] on td "299" at bounding box center [195, 297] width 60 height 13
click at [204, 373] on td "299" at bounding box center [195, 377] width 60 height 13
click at [194, 431] on td "302" at bounding box center [195, 430] width 60 height 13
click at [121, 496] on button "Save data" at bounding box center [117, 497] width 56 height 21
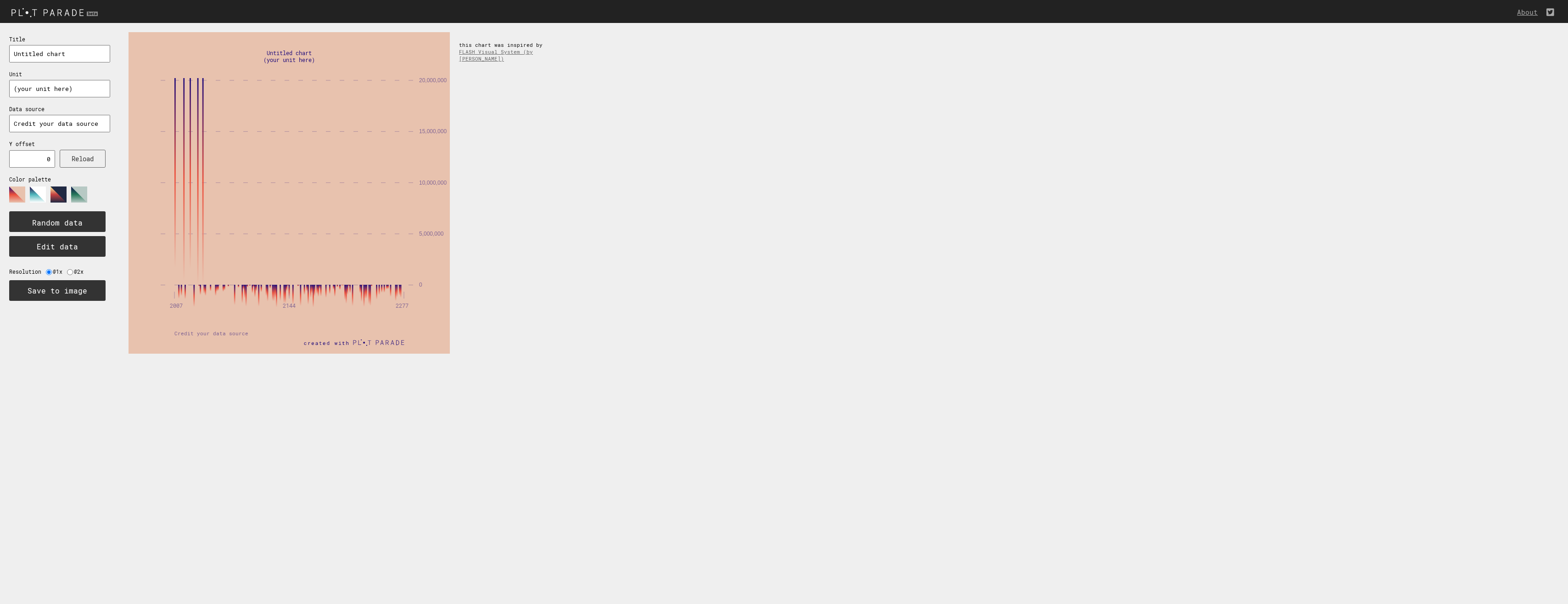
click at [124, 186] on div "0 5,000,000 10,000,000 15,000,000 20,000,000 2007 2144 2277 Untitled chart (you…" at bounding box center [844, 193] width 1449 height 340
click at [278, 61] on text "(your unit here)" at bounding box center [289, 60] width 51 height 8
drag, startPoint x: 82, startPoint y: 336, endPoint x: 77, endPoint y: 311, distance: 25.5
click at [82, 334] on div "Title Unit Data source Y offset Reload Color palette Random data Edit data Reso…" at bounding box center [60, 193] width 119 height 340
click at [67, 272] on input "radio" at bounding box center [70, 272] width 6 height 6
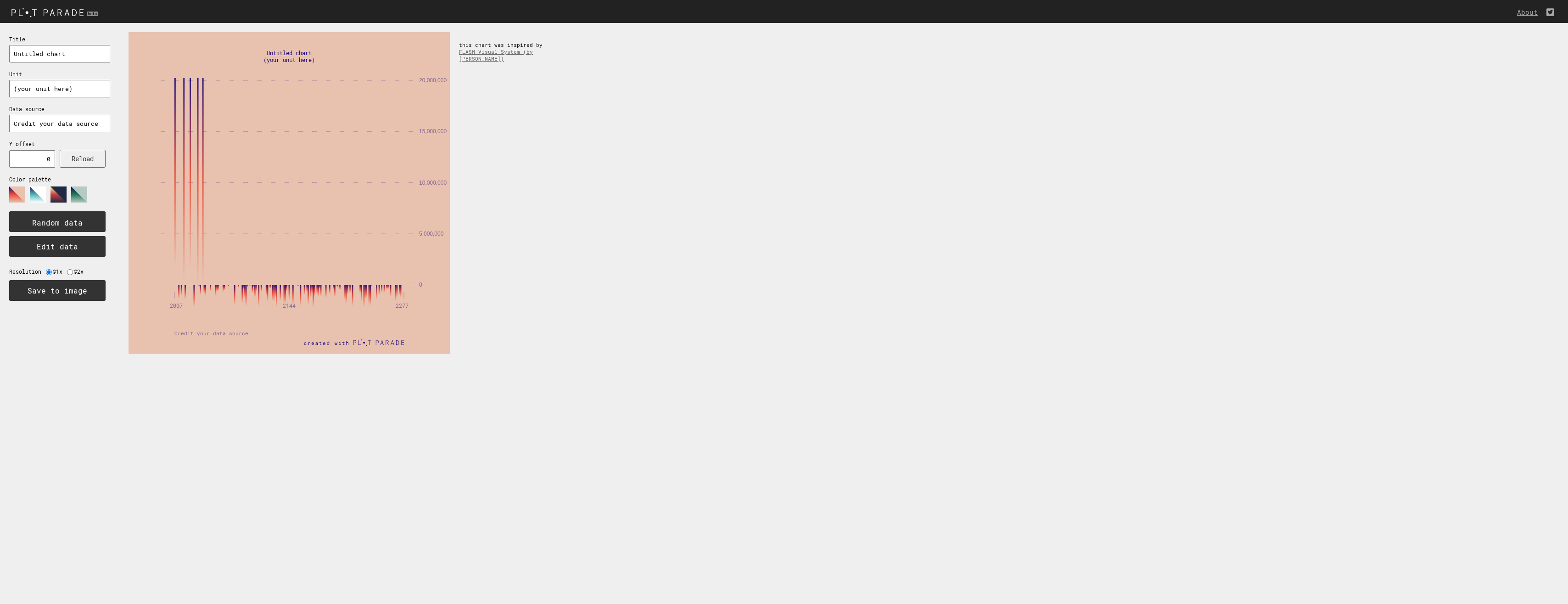
radio input "true"
drag, startPoint x: 65, startPoint y: 330, endPoint x: 55, endPoint y: 268, distance: 62.8
click at [63, 323] on div "Title Unit Data source Y offset Reload Color palette Random data Edit data Reso…" at bounding box center [60, 193] width 119 height 340
click at [57, 292] on button "Save to image" at bounding box center [58, 290] width 97 height 21
drag, startPoint x: 553, startPoint y: 142, endPoint x: 546, endPoint y: 136, distance: 9.2
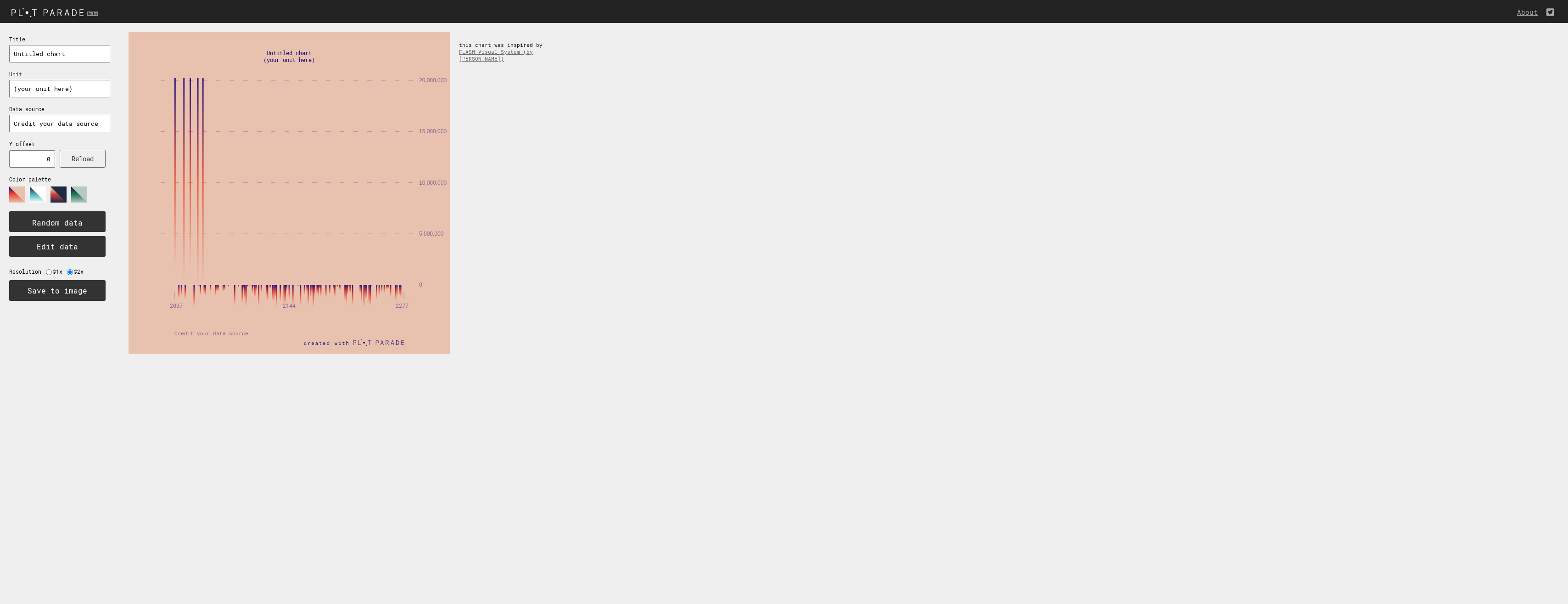
click at [549, 142] on div "0 5,000,000 10,000,000 15,000,000 20,000,000 2007 2144 2277 Untitled chart (you…" at bounding box center [844, 193] width 1449 height 340
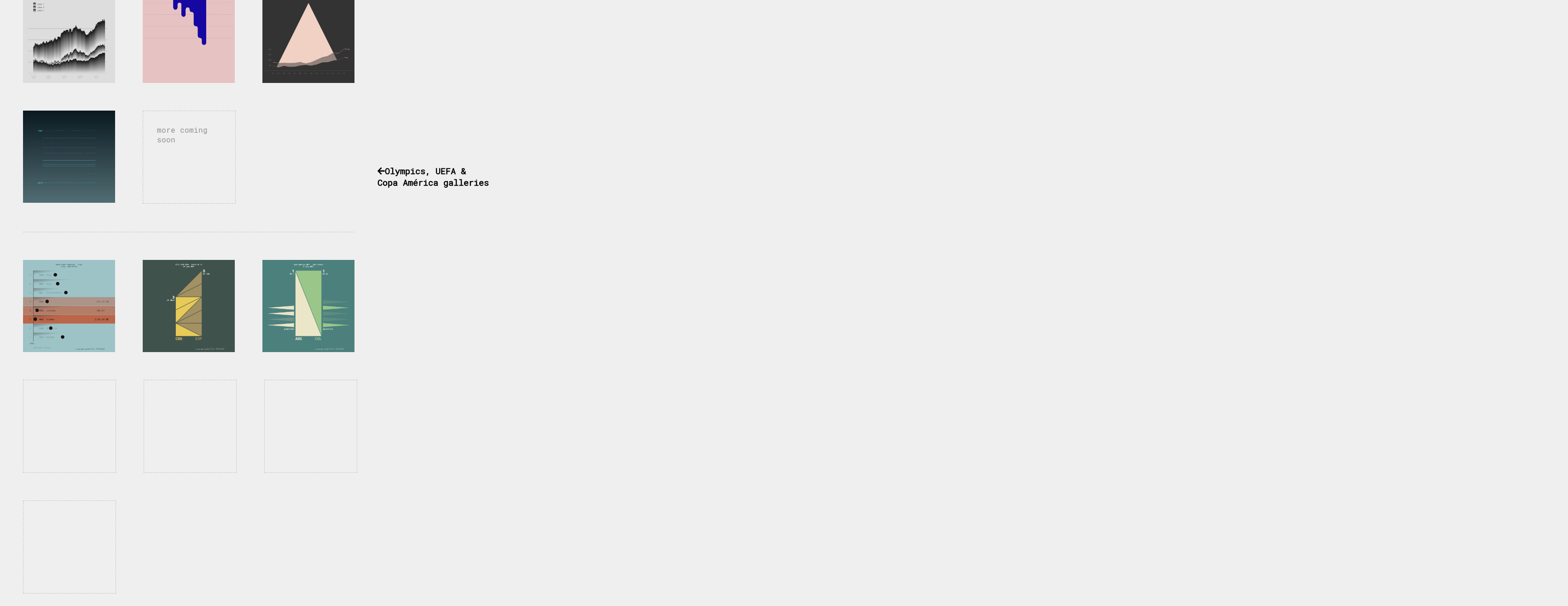
scroll to position [554, 0]
click at [93, 317] on div at bounding box center [69, 305] width 92 height 92
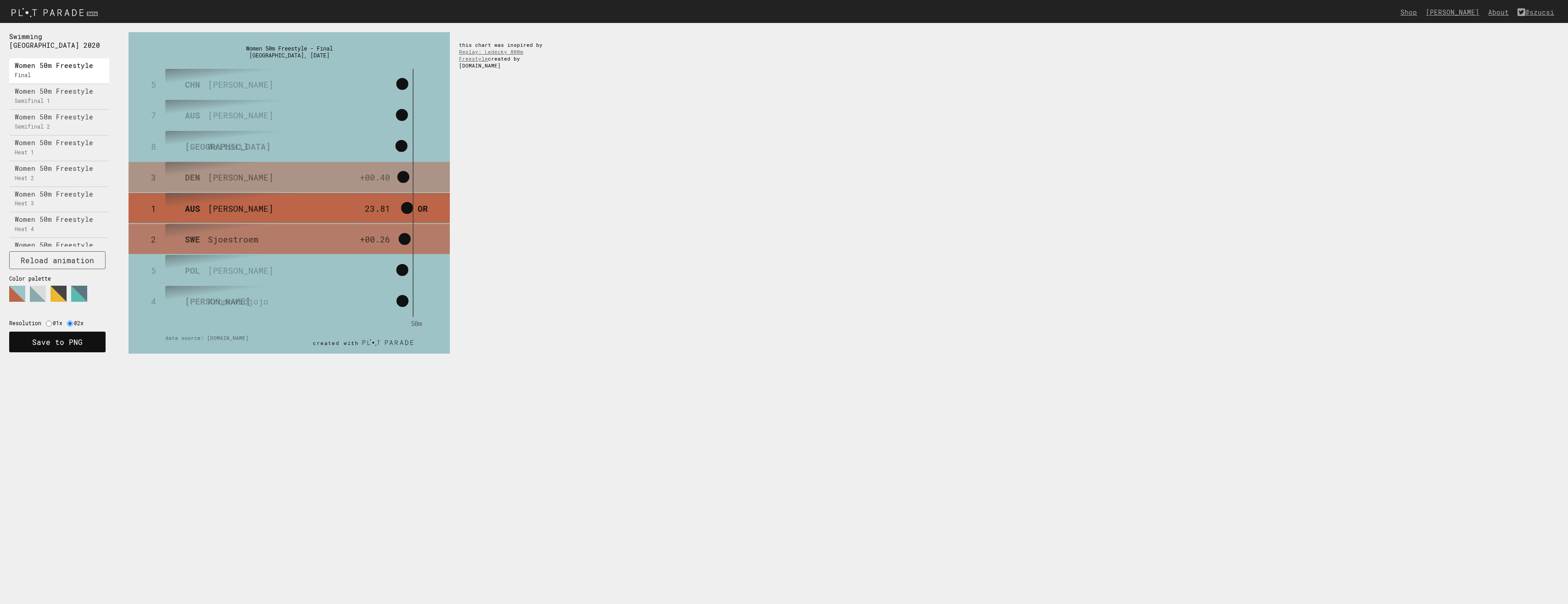
drag, startPoint x: 78, startPoint y: 383, endPoint x: 77, endPoint y: 328, distance: 55.0
click at [78, 0] on html "Shop Krisztina Szucs About @szucsi Swimming Tokyo 2020 Women 50m Freestyle Fina…" at bounding box center [784, 0] width 1568 height 0
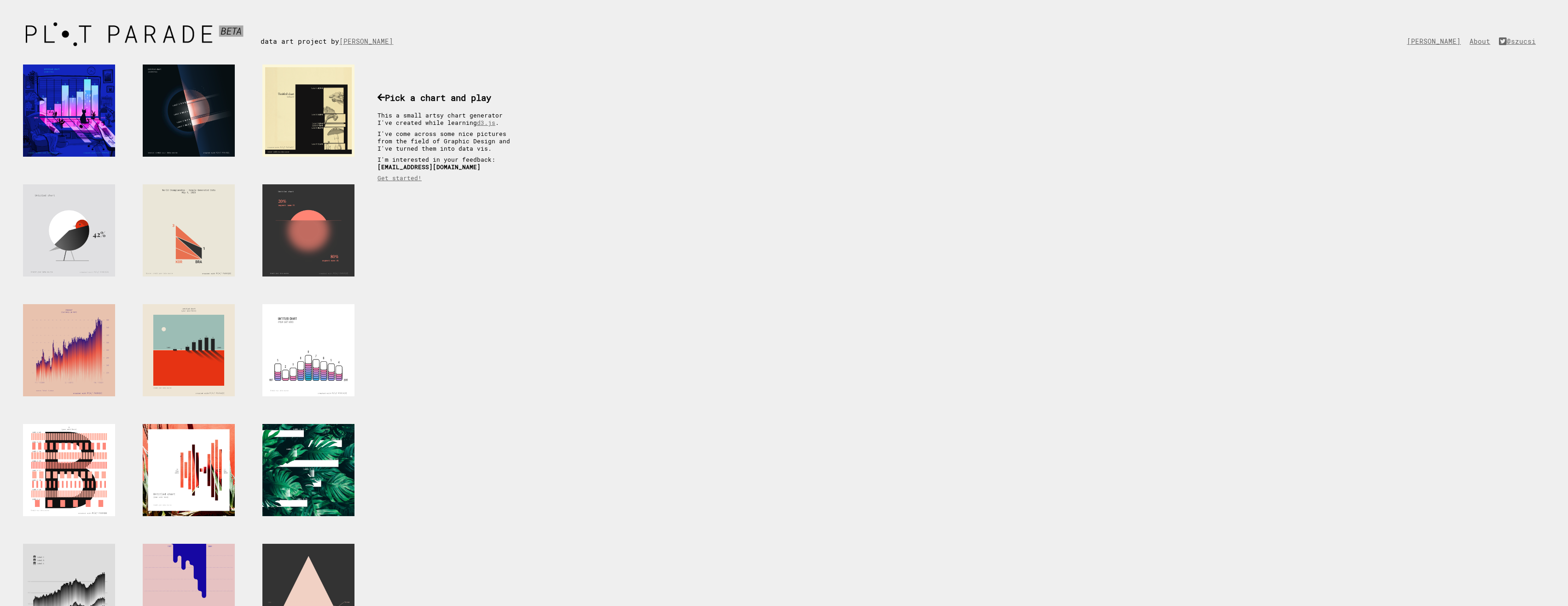
scroll to position [554, 0]
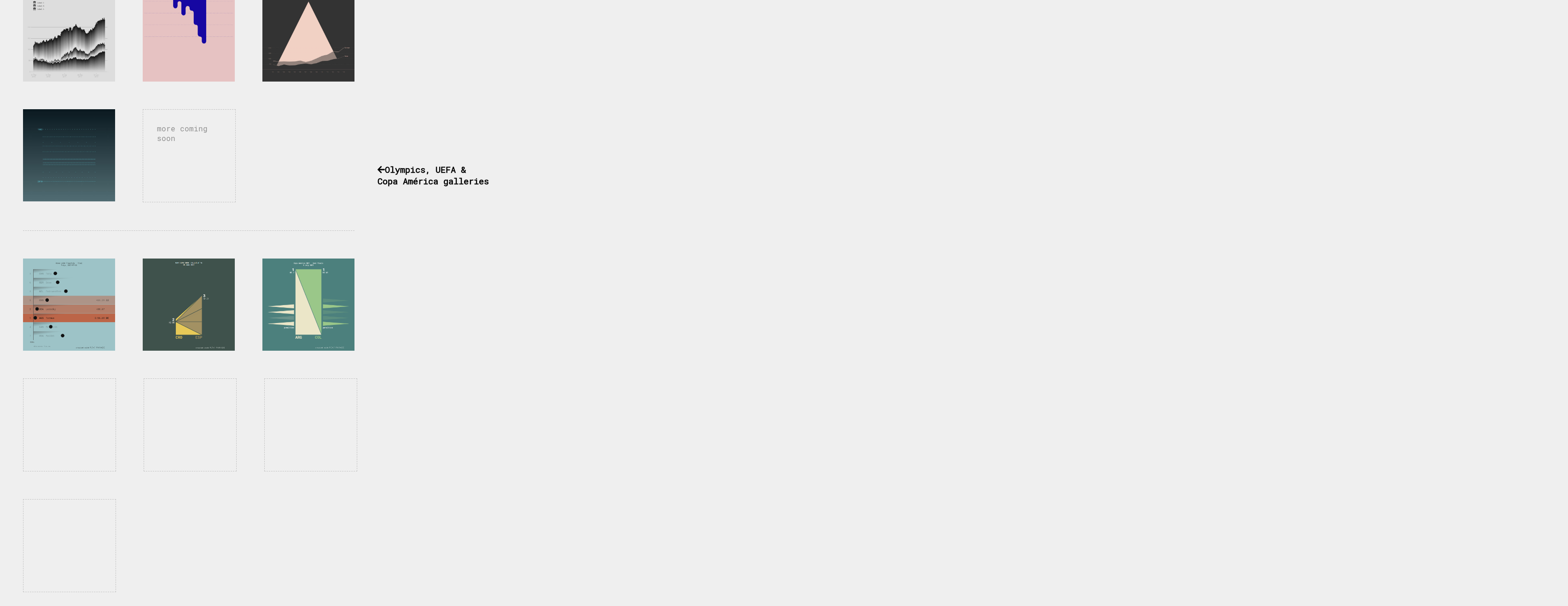
click at [212, 305] on div at bounding box center [189, 305] width 92 height 92
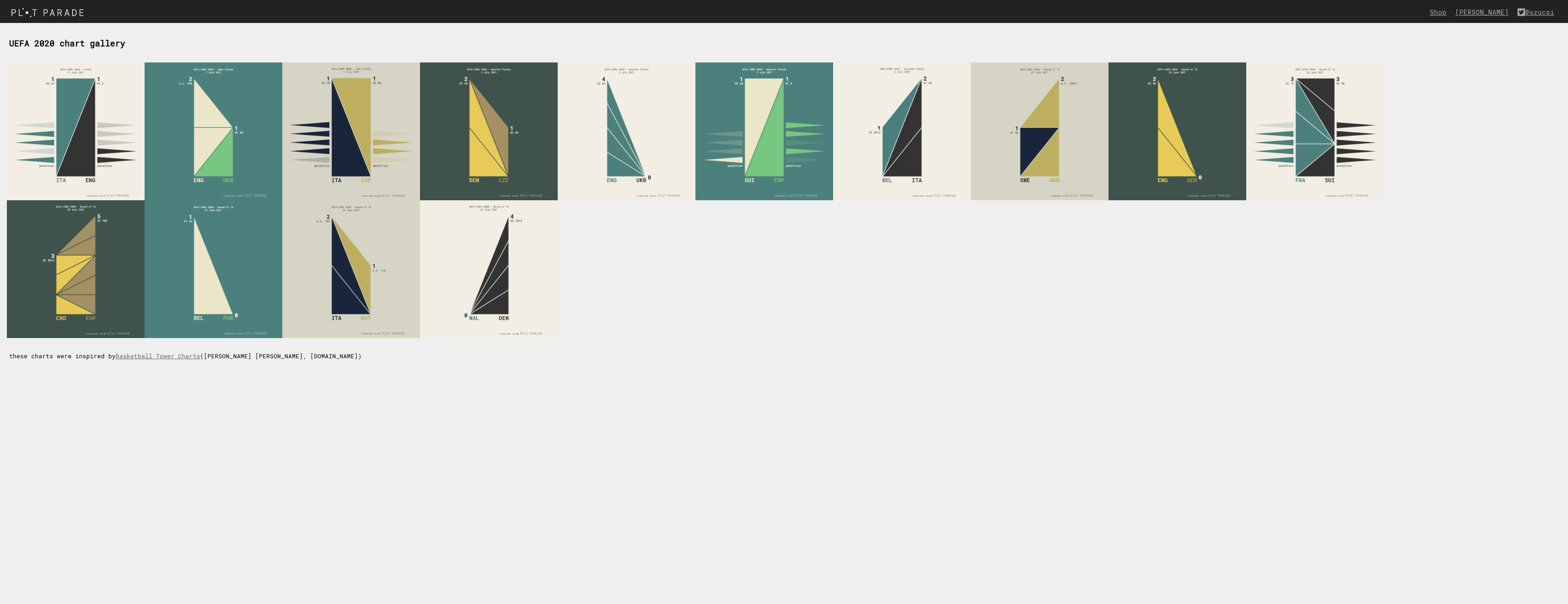
click at [673, 0] on html "Shop Krisztina Szucs @szucsi UEFA 2020 chart gallery these charts were inspired…" at bounding box center [784, 0] width 1568 height 0
click at [373, 290] on img at bounding box center [351, 269] width 138 height 138
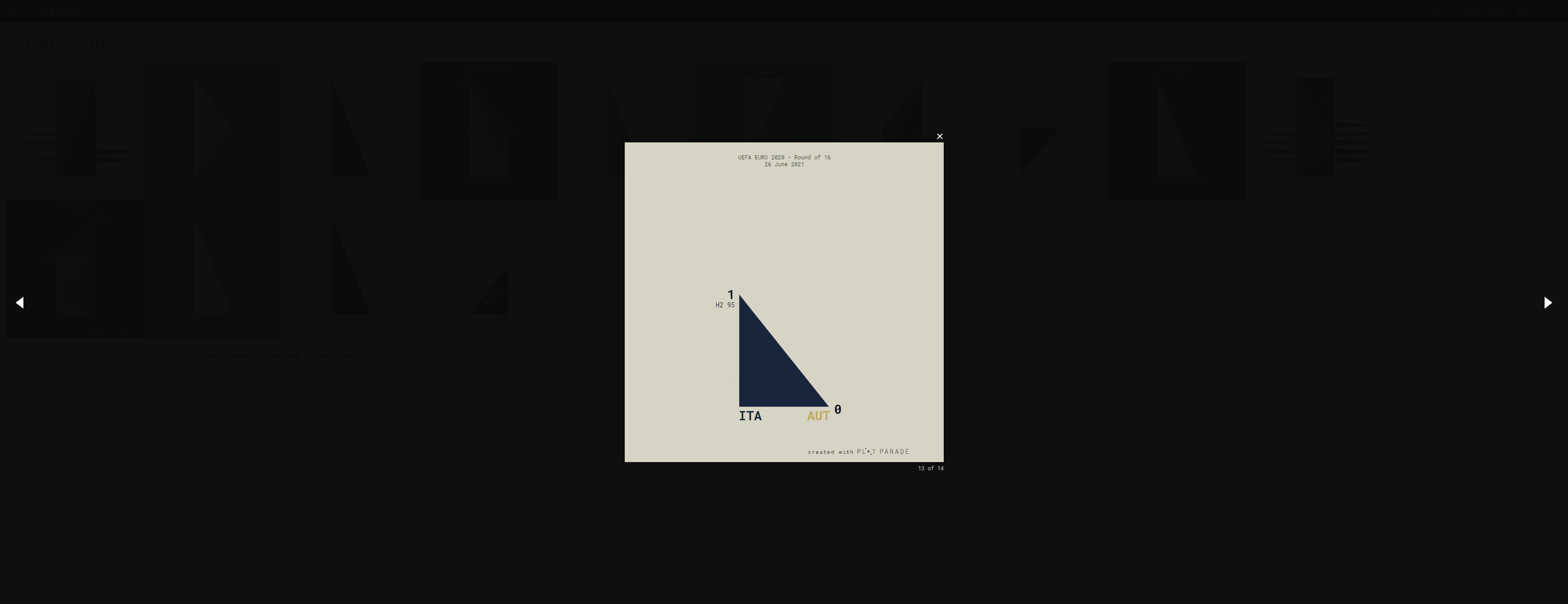
click at [940, 134] on button "×" at bounding box center [787, 136] width 319 height 20
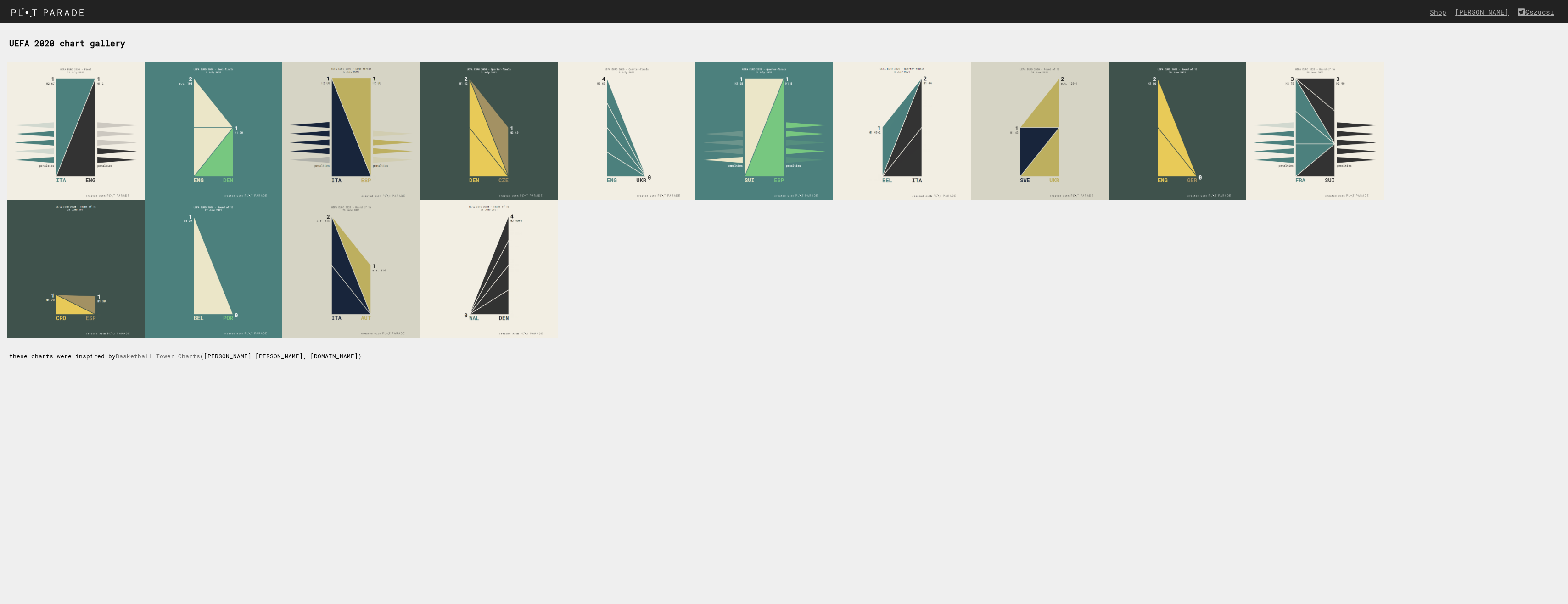
drag, startPoint x: 709, startPoint y: 309, endPoint x: 699, endPoint y: 314, distance: 11.2
click at [701, 315] on section "these charts were inspired by Basketball Tower Charts (Andrew Garcia Phillips, …" at bounding box center [754, 211] width 1490 height 296
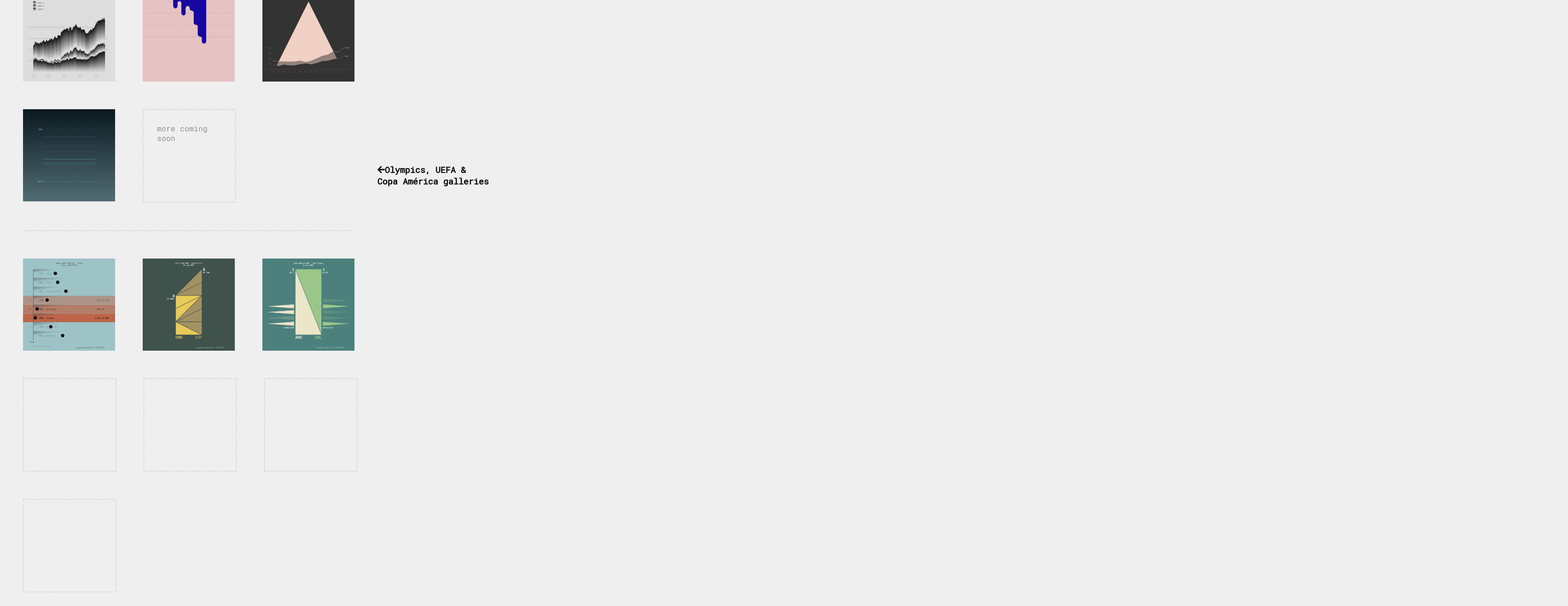
click at [594, 364] on div "more coming soon Pick a chart and play This a small artsy chart generator I've …" at bounding box center [784, 51] width 1568 height 1109
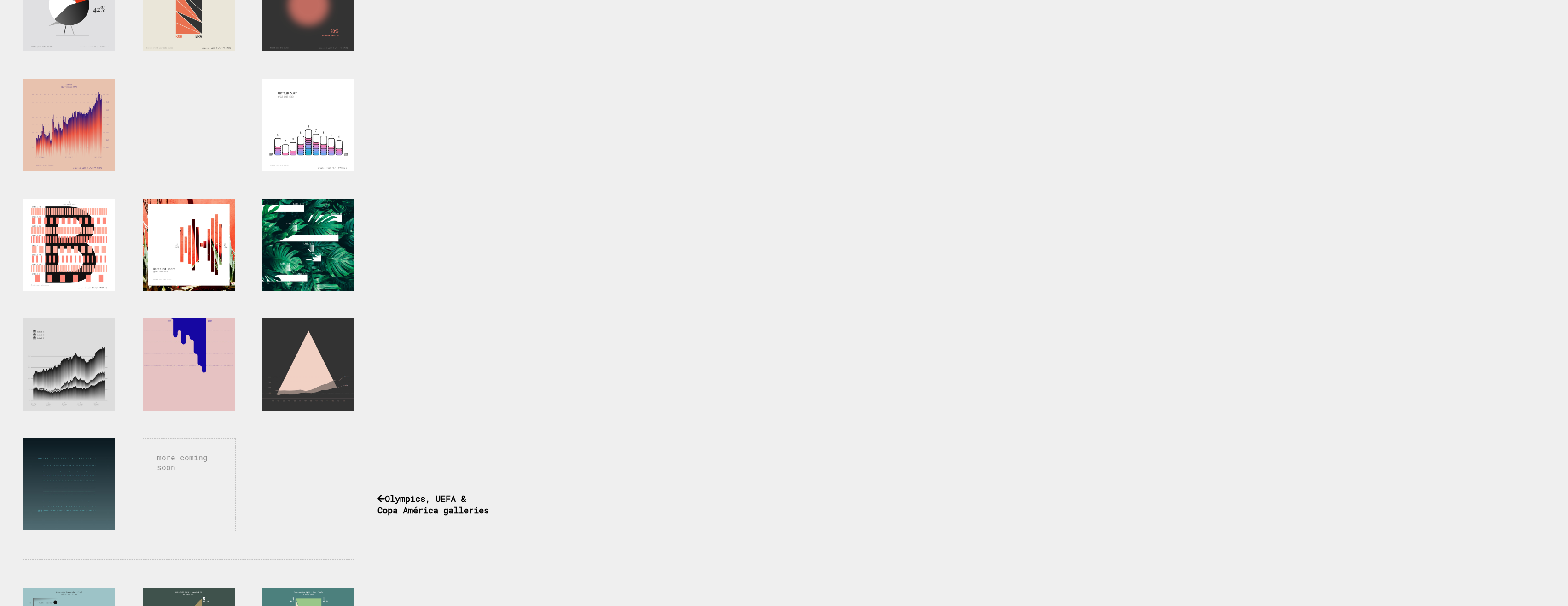
scroll to position [277, 0]
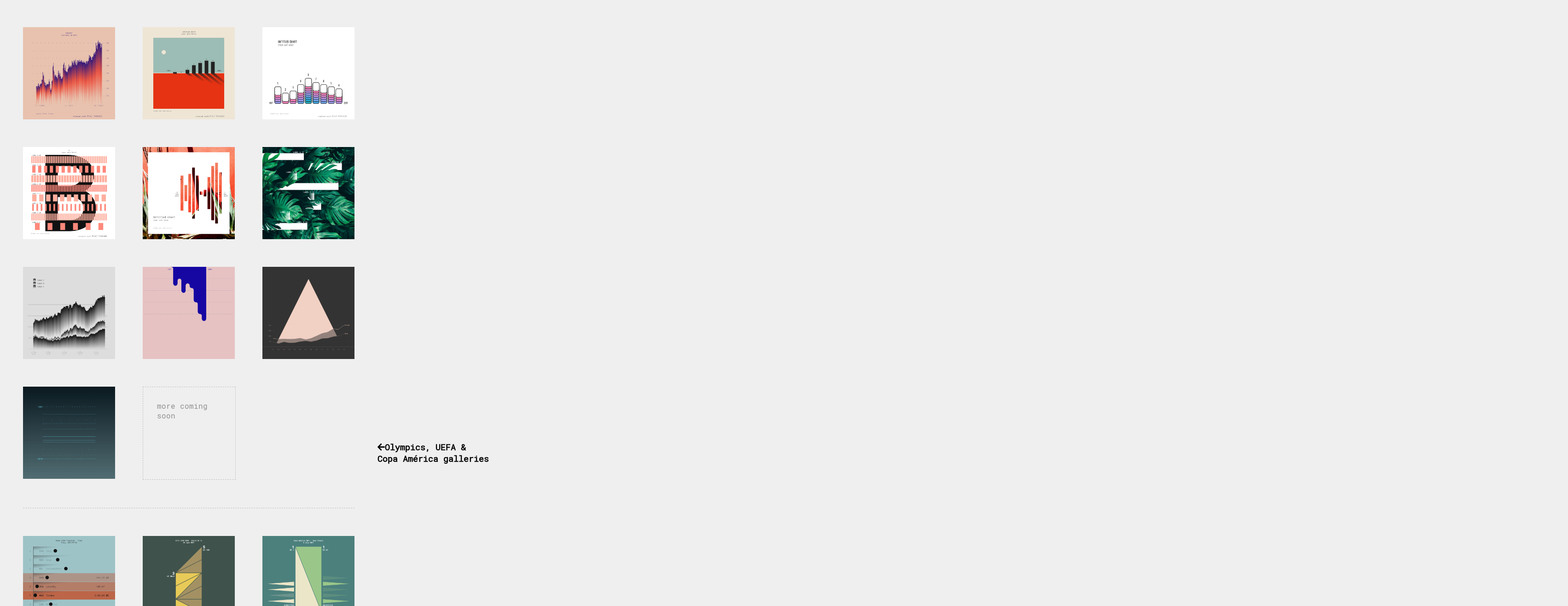
click at [736, 334] on div "more coming soon Pick a chart and play This a small artsy chart generator I've …" at bounding box center [784, 328] width 1568 height 1109
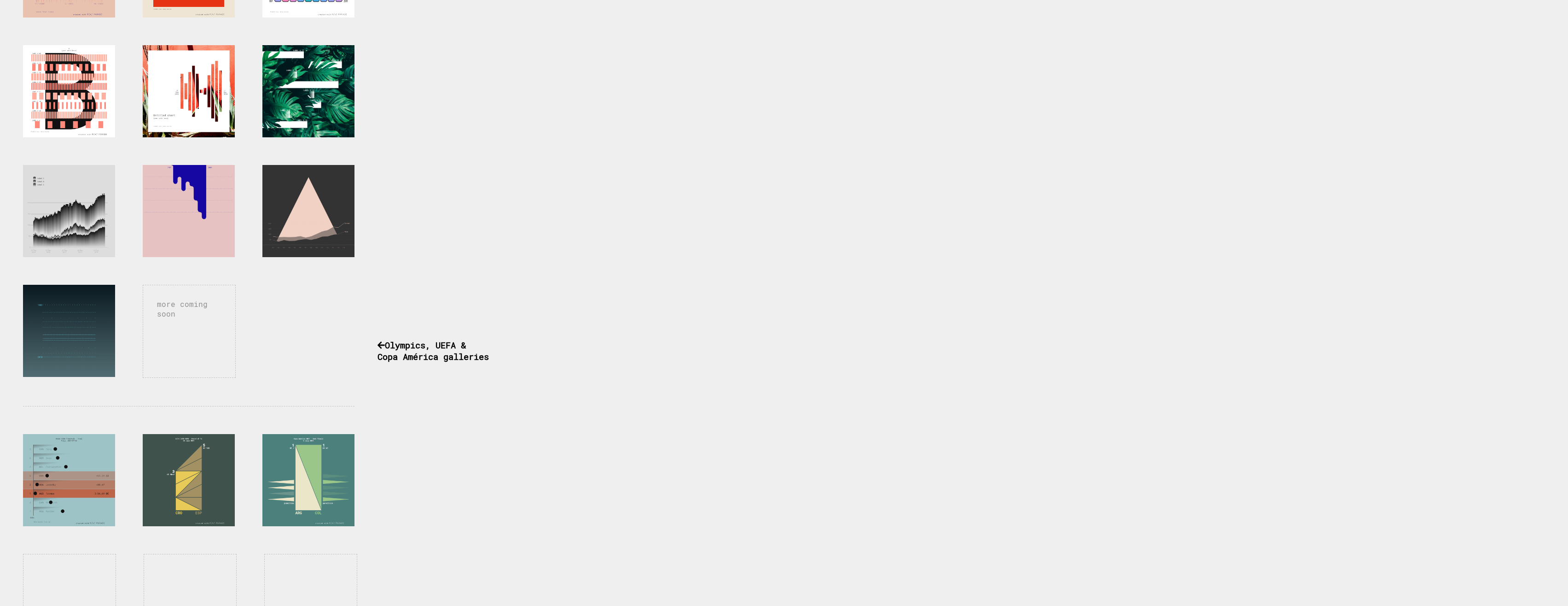
scroll to position [0, 0]
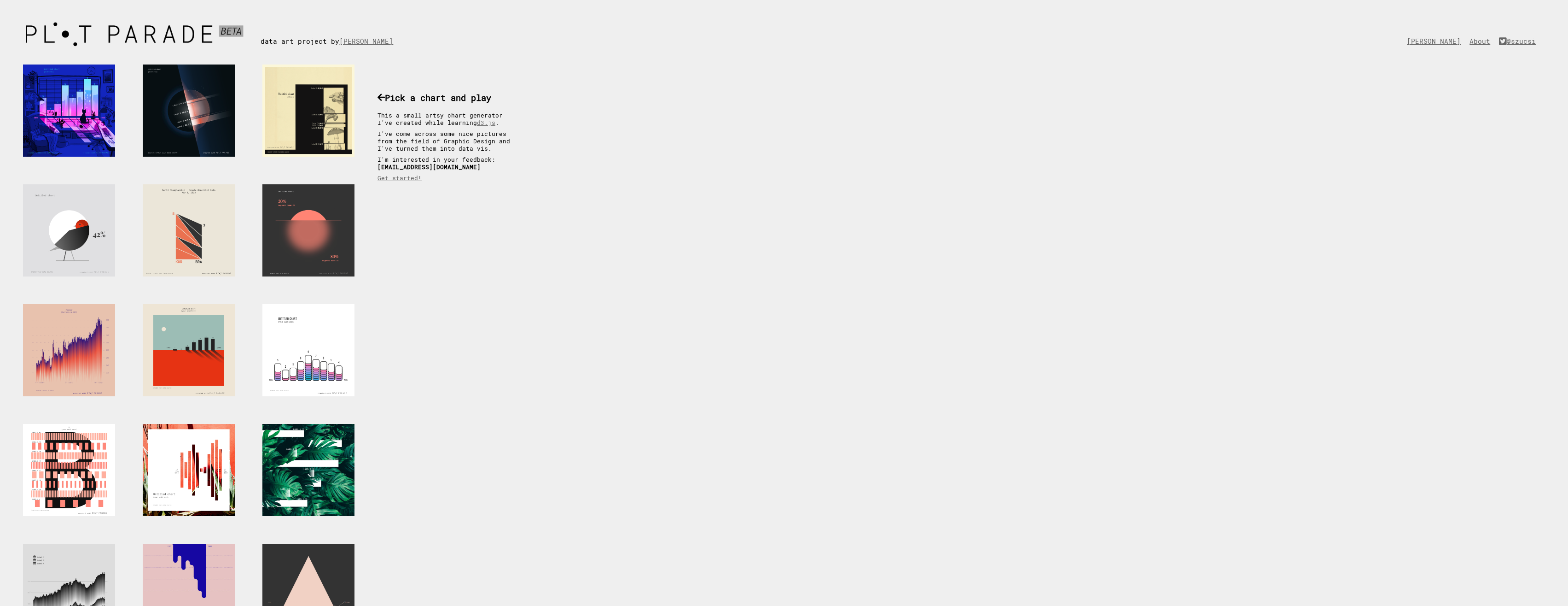
click at [550, 370] on div "more coming soon Pick a chart and play This a small artsy chart generator I've …" at bounding box center [784, 605] width 1568 height 1109
click at [470, 263] on div "more coming soon Pick a chart and play This a small artsy chart generator I've …" at bounding box center [265, 605] width 530 height 1109
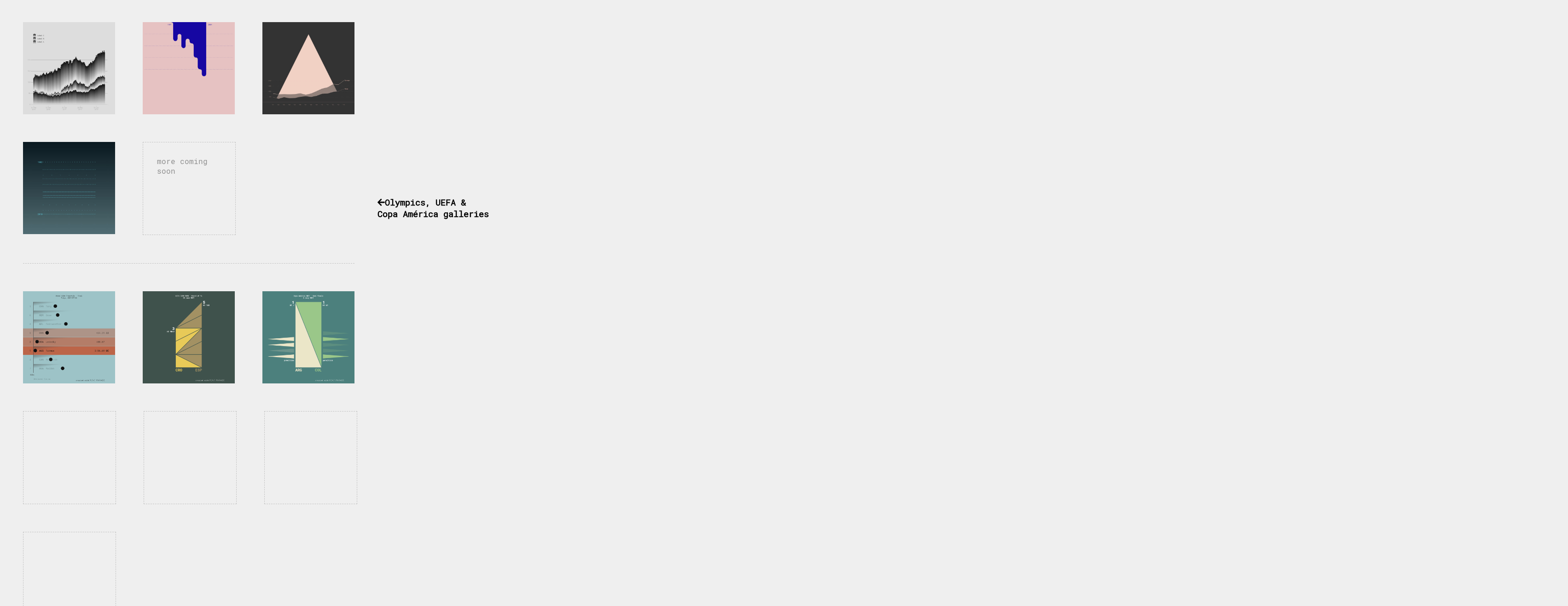
scroll to position [522, 0]
click at [451, 376] on div "more coming soon Pick a chart and play This a small artsy chart generator I've …" at bounding box center [265, 83] width 530 height 1109
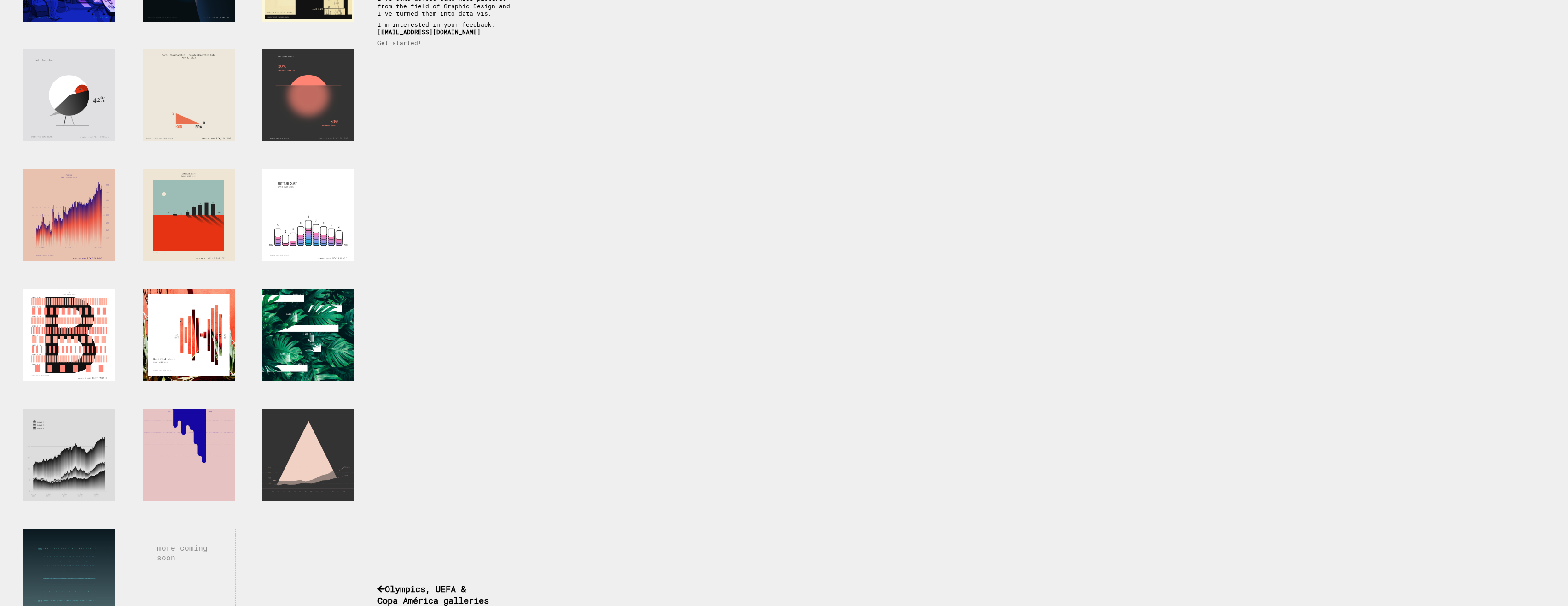
scroll to position [0, 0]
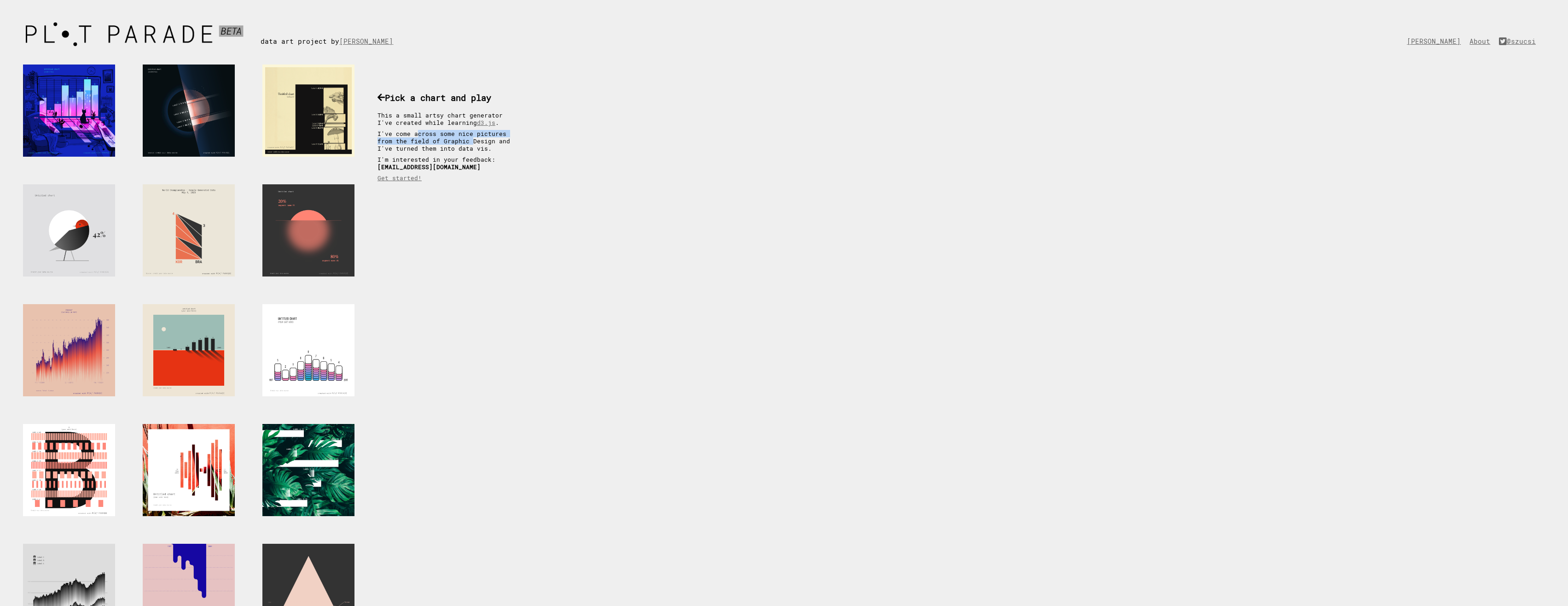
drag, startPoint x: 417, startPoint y: 131, endPoint x: 453, endPoint y: 140, distance: 37.1
click at [453, 140] on p "I've come across some nice pictures from the field of Graphic Design and I've t…" at bounding box center [448, 140] width 143 height 22
click at [435, 142] on p "I've come across some nice pictures from the field of Graphic Design and I've t…" at bounding box center [448, 140] width 143 height 22
drag, startPoint x: 962, startPoint y: 152, endPoint x: 840, endPoint y: 150, distance: 122.0
click at [961, 152] on div "more coming soon Pick a chart and play This a small artsy chart generator I've …" at bounding box center [784, 605] width 1568 height 1109
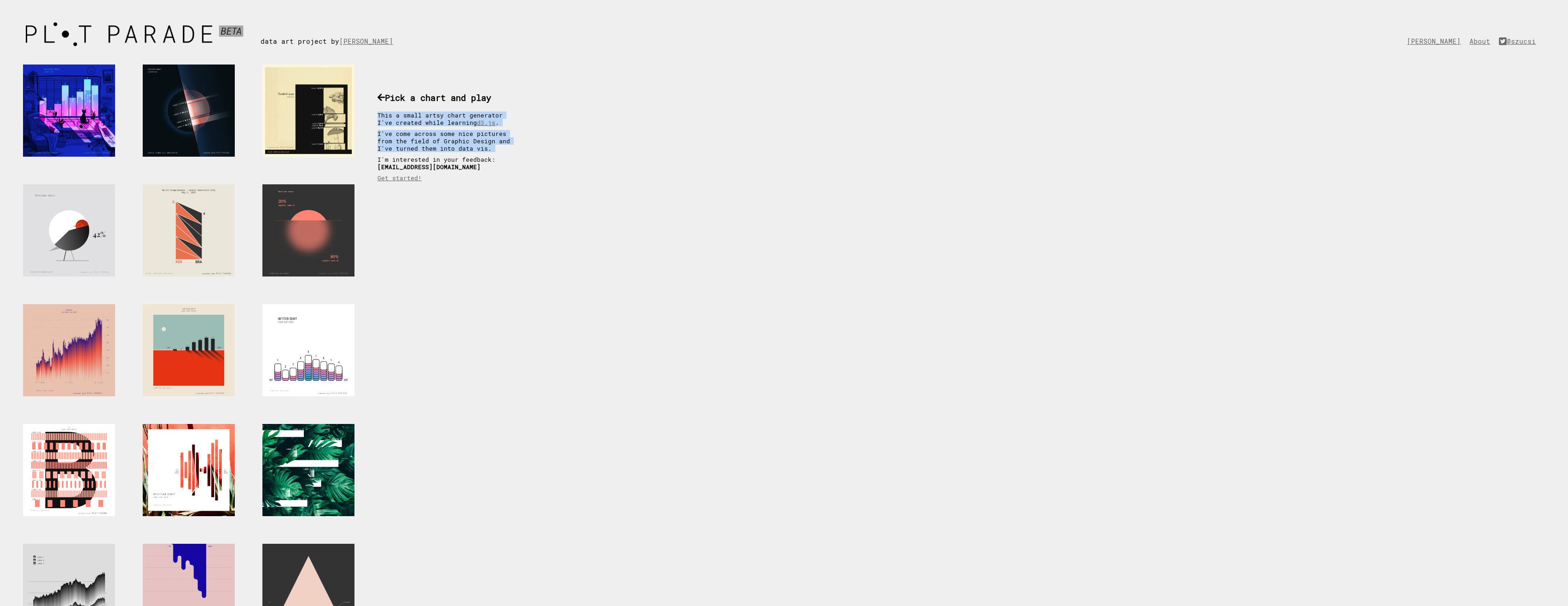
drag, startPoint x: 377, startPoint y: 115, endPoint x: 493, endPoint y: 152, distance: 121.8
click at [493, 152] on div "Pick a chart and play This a small artsy chart generator I've created while lea…" at bounding box center [449, 133] width 161 height 120
click at [465, 150] on p "I've come across some nice pictures from the field of Graphic Design and I've t…" at bounding box center [448, 140] width 143 height 22
drag, startPoint x: 482, startPoint y: 152, endPoint x: 425, endPoint y: 142, distance: 57.9
click at [425, 142] on p "I've come across some nice pictures from the field of Graphic Design and I've t…" at bounding box center [448, 140] width 143 height 22
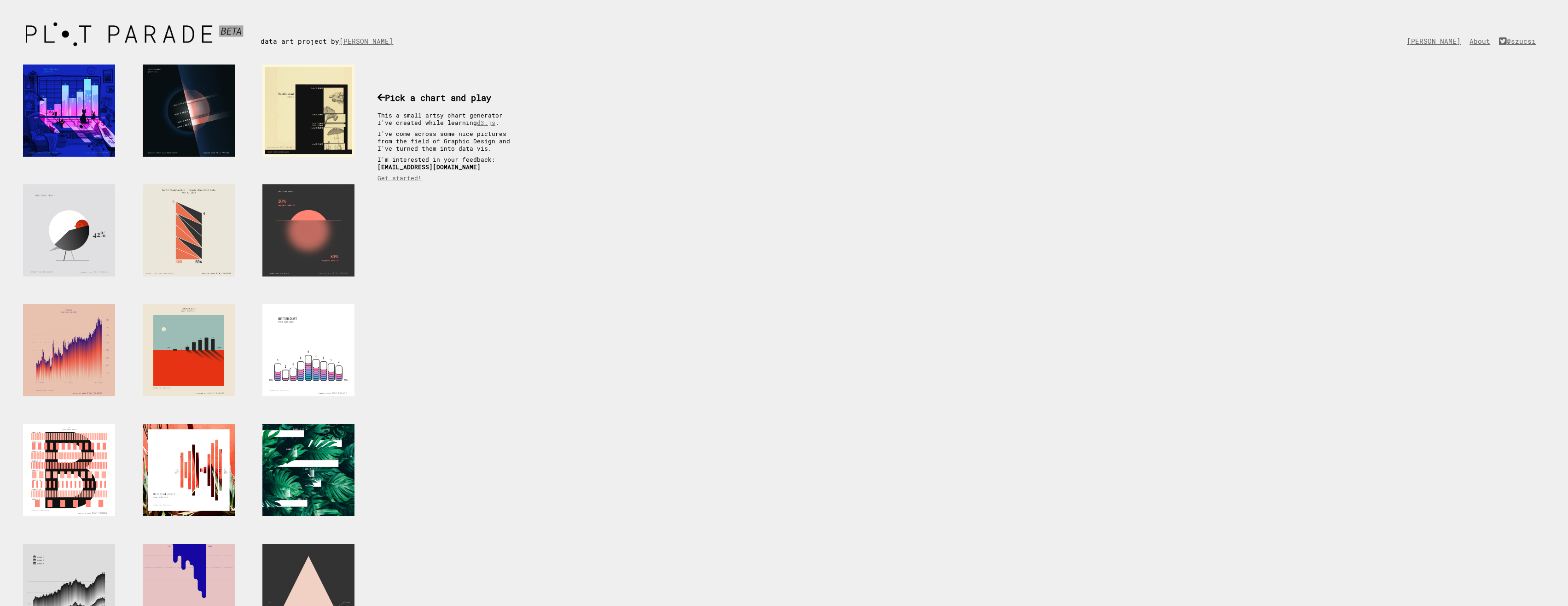
click at [423, 140] on p "I've come across some nice pictures from the field of Graphic Design and I've t…" at bounding box center [448, 140] width 143 height 22
drag, startPoint x: 423, startPoint y: 140, endPoint x: 495, endPoint y: 150, distance: 72.7
click at [495, 150] on p "I've come across some nice pictures from the field of Graphic Design and I've t…" at bounding box center [448, 140] width 143 height 22
click at [482, 150] on p "I've come across some nice pictures from the field of Graphic Design and I've t…" at bounding box center [448, 140] width 143 height 22
drag, startPoint x: 480, startPoint y: 150, endPoint x: 425, endPoint y: 142, distance: 55.6
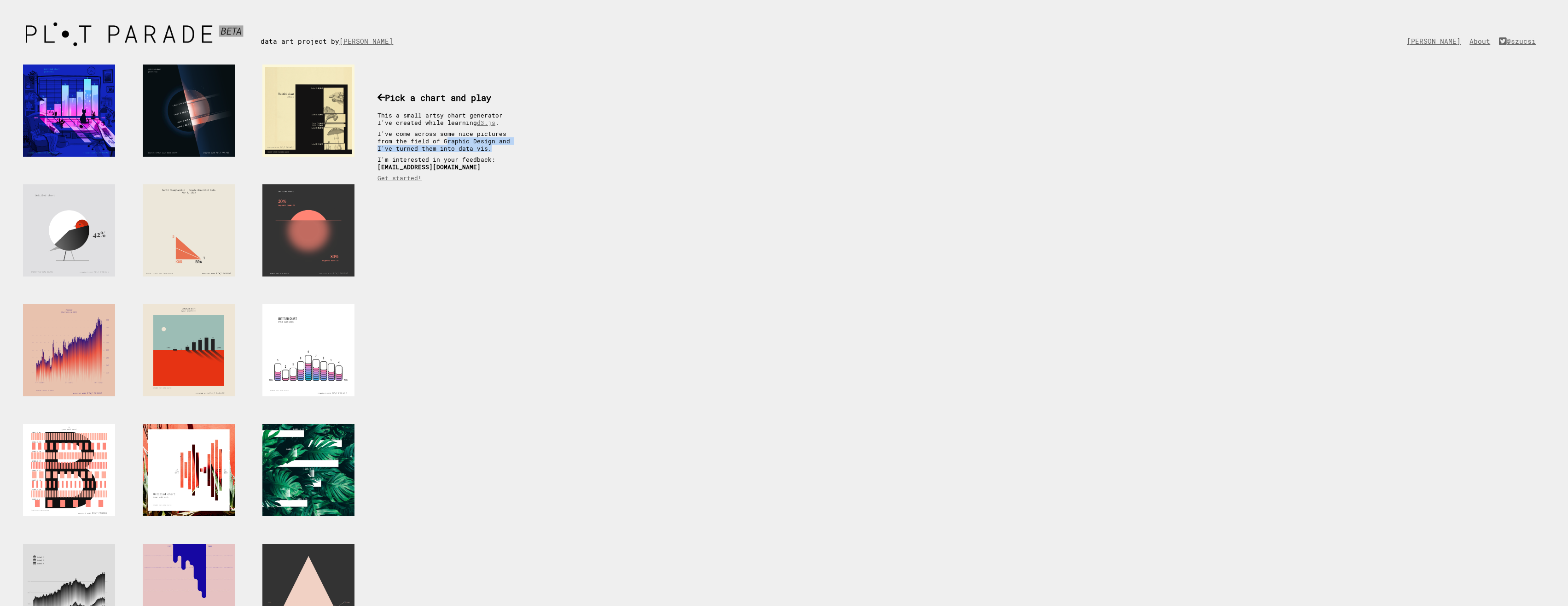
click at [425, 142] on p "I've come across some nice pictures from the field of Graphic Design and I've t…" at bounding box center [448, 140] width 143 height 22
drag, startPoint x: 417, startPoint y: 138, endPoint x: 486, endPoint y: 147, distance: 69.6
click at [486, 147] on p "I've come across some nice pictures from the field of Graphic Design and I've t…" at bounding box center [448, 140] width 143 height 22
click at [473, 150] on p "I've come across some nice pictures from the field of Graphic Design and I've t…" at bounding box center [448, 140] width 143 height 22
drag, startPoint x: 474, startPoint y: 150, endPoint x: 428, endPoint y: 143, distance: 46.5
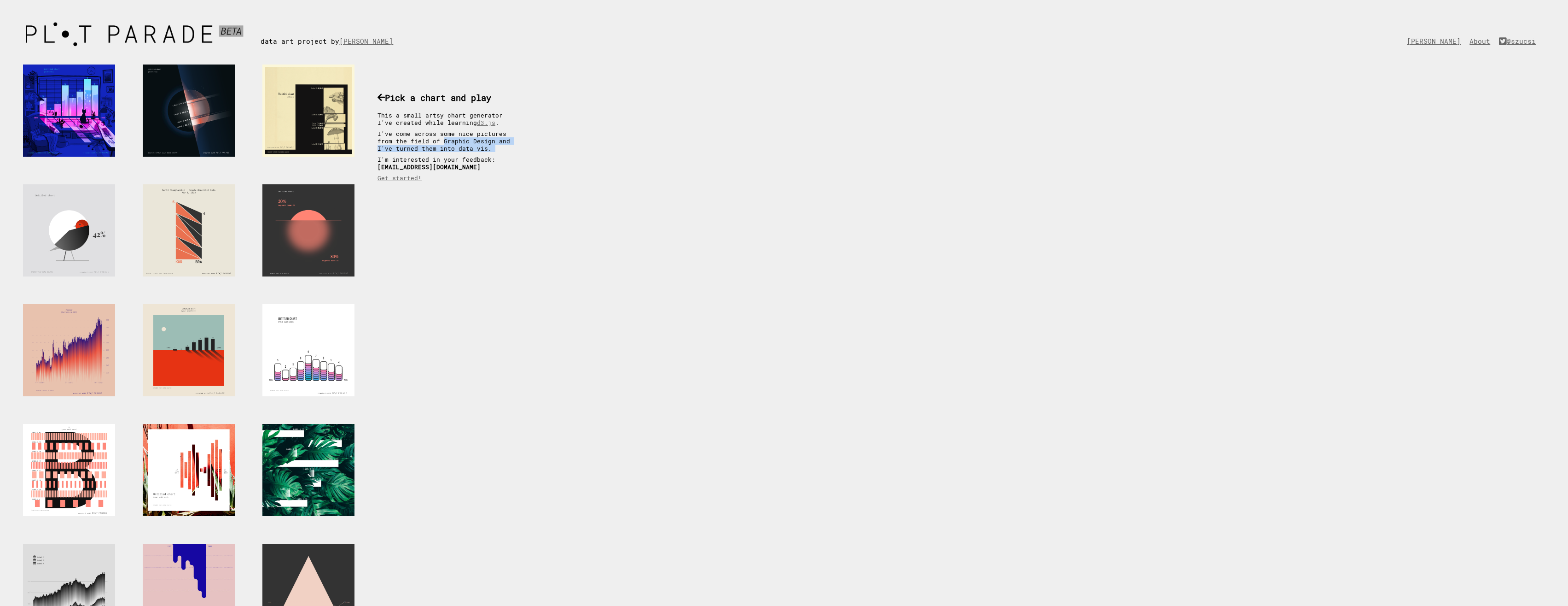
click at [428, 143] on p "I've come across some nice pictures from the field of Graphic Design and I've t…" at bounding box center [448, 140] width 143 height 22
click at [425, 141] on p "I've come across some nice pictures from the field of Graphic Design and I've t…" at bounding box center [448, 140] width 143 height 22
drag, startPoint x: 523, startPoint y: 202, endPoint x: 868, endPoint y: 120, distance: 354.6
click at [523, 202] on div "more coming soon Pick a chart and play This a small artsy chart generator I've …" at bounding box center [265, 605] width 530 height 1109
